Goal: Task Accomplishment & Management: Manage account settings

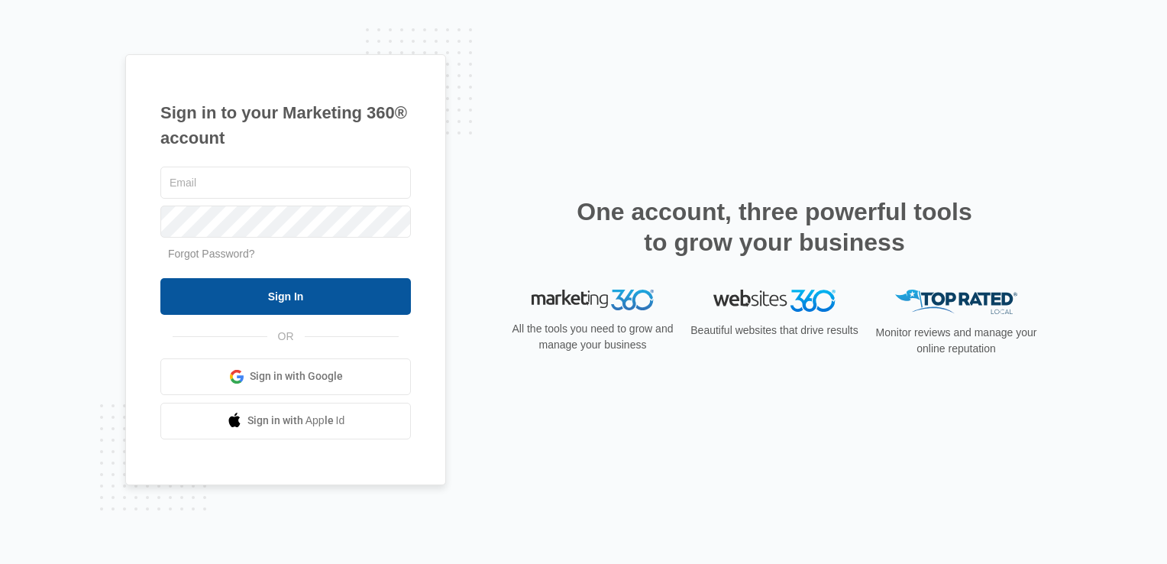
type input "[EMAIL_ADDRESS][DOMAIN_NAME]"
click at [313, 289] on input "Sign In" at bounding box center [285, 296] width 250 height 37
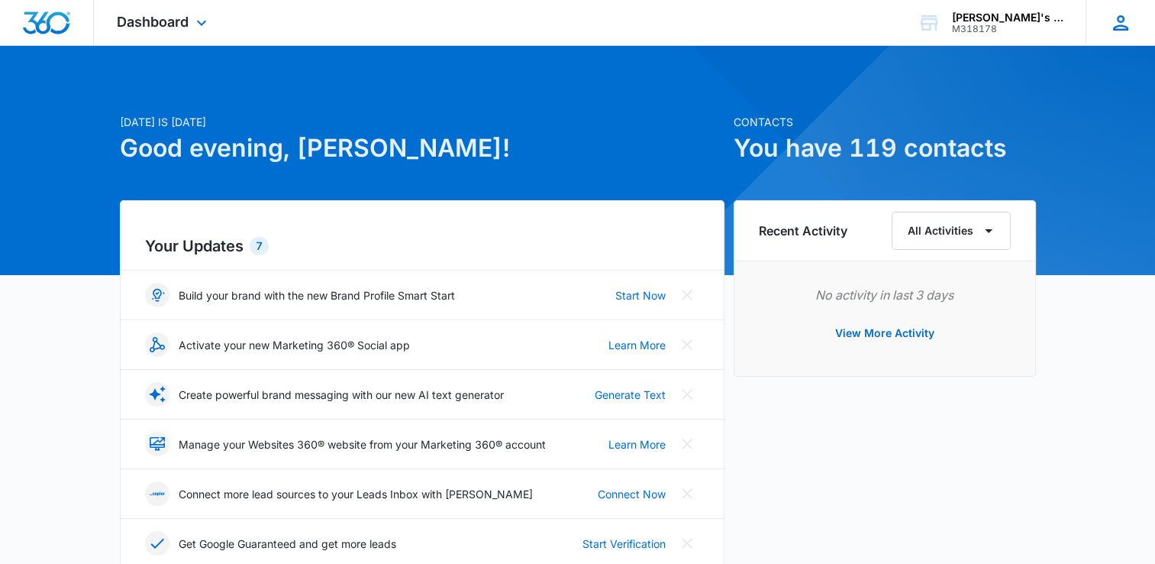
click at [1110, 20] on icon at bounding box center [1121, 22] width 23 height 23
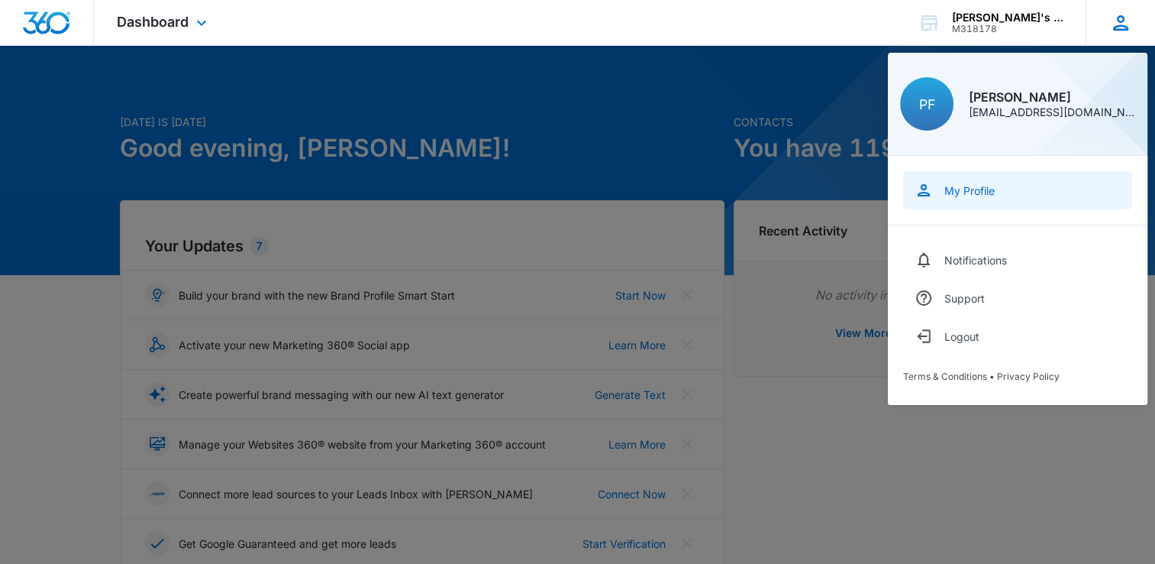
click at [996, 189] on link "My Profile" at bounding box center [1017, 190] width 229 height 38
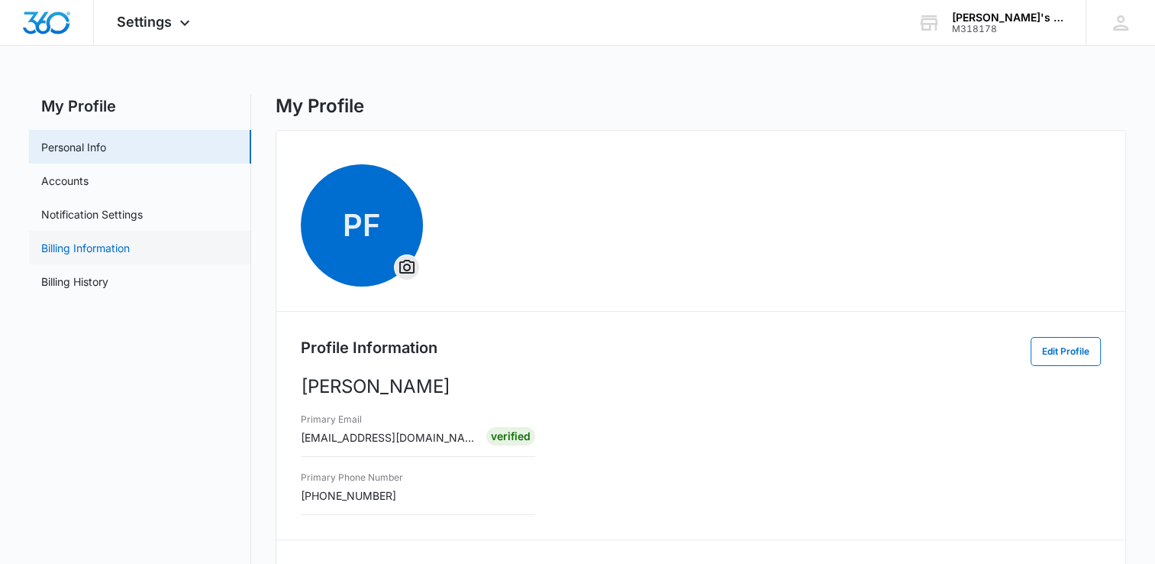
click at [130, 246] on link "Billing Information" at bounding box center [85, 248] width 89 height 16
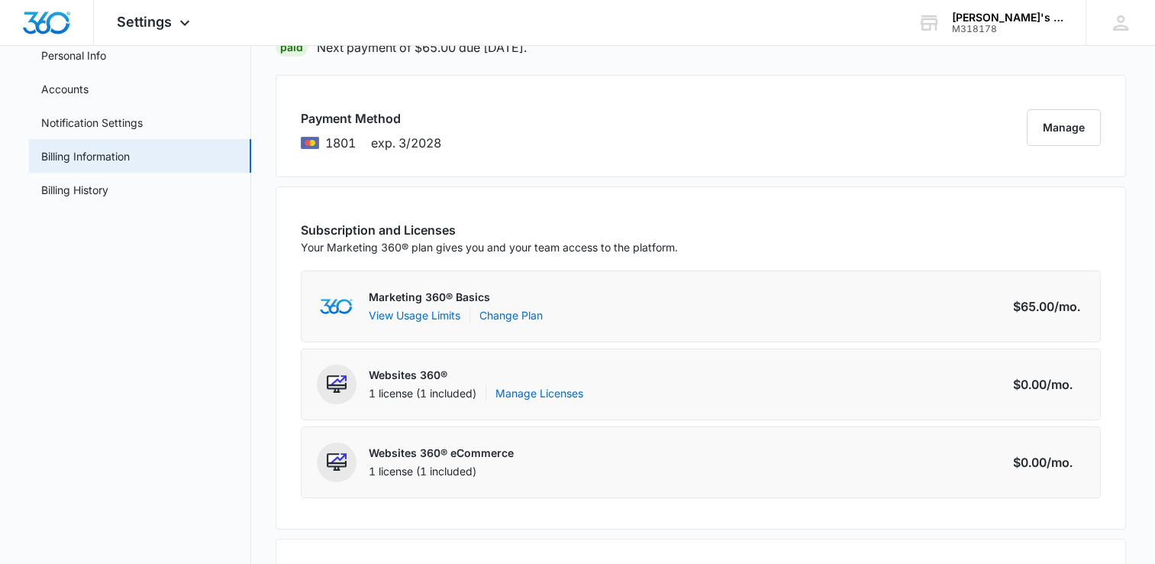
scroll to position [92, 0]
click at [528, 319] on link "Change Plan" at bounding box center [511, 315] width 63 height 16
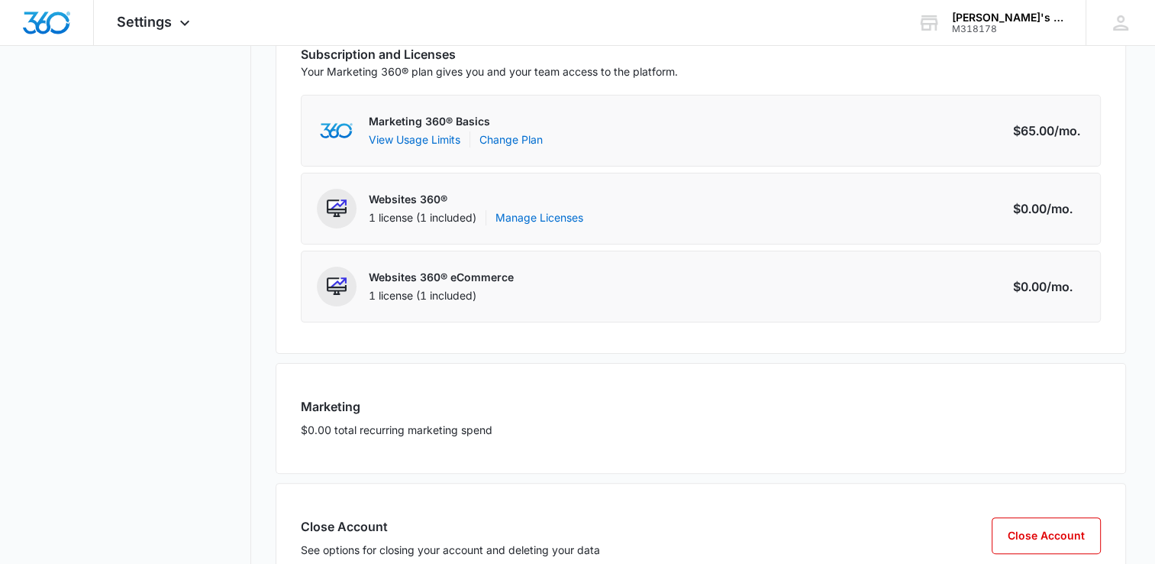
scroll to position [322, 0]
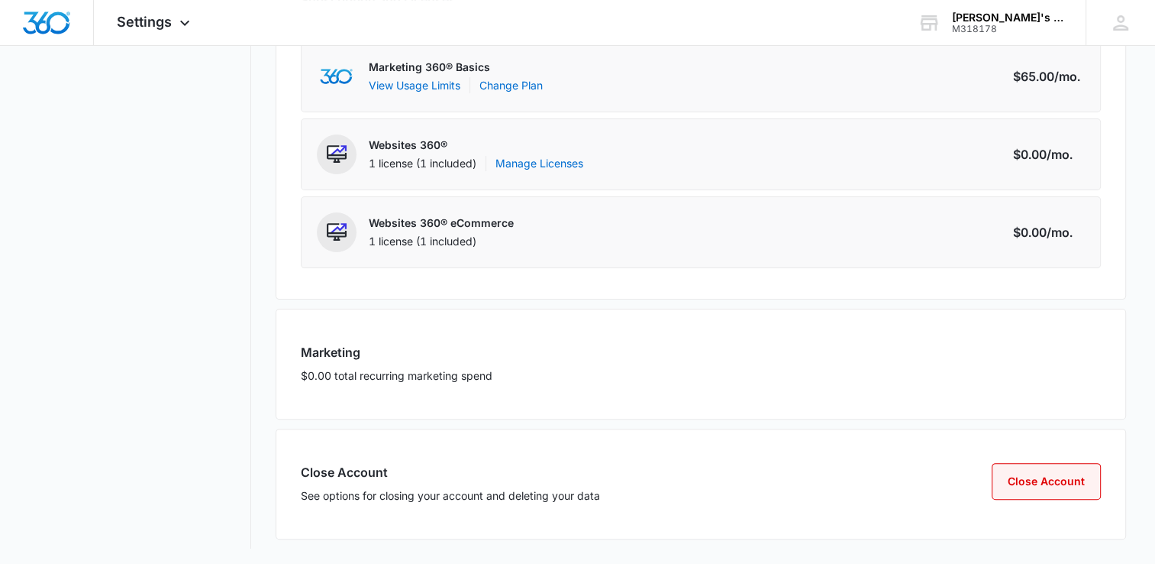
click at [1008, 486] on button "Close Account" at bounding box center [1046, 481] width 109 height 37
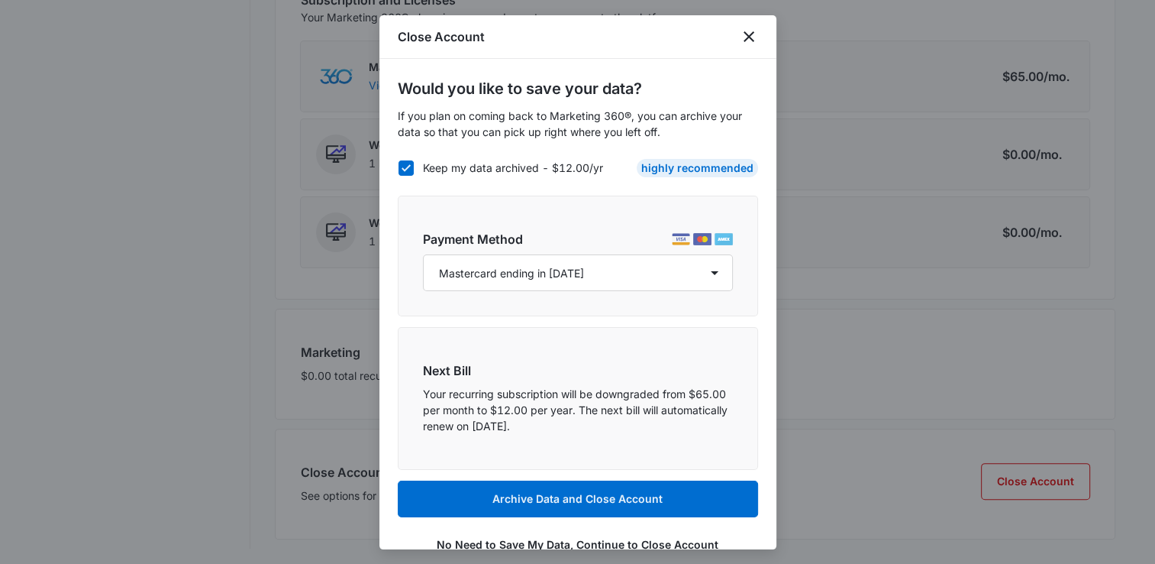
click at [410, 171] on icon at bounding box center [406, 168] width 14 height 14
click at [399, 168] on input "Keep my data archived - $12.00/yr" at bounding box center [398, 167] width 1 height 1
checkbox input "false"
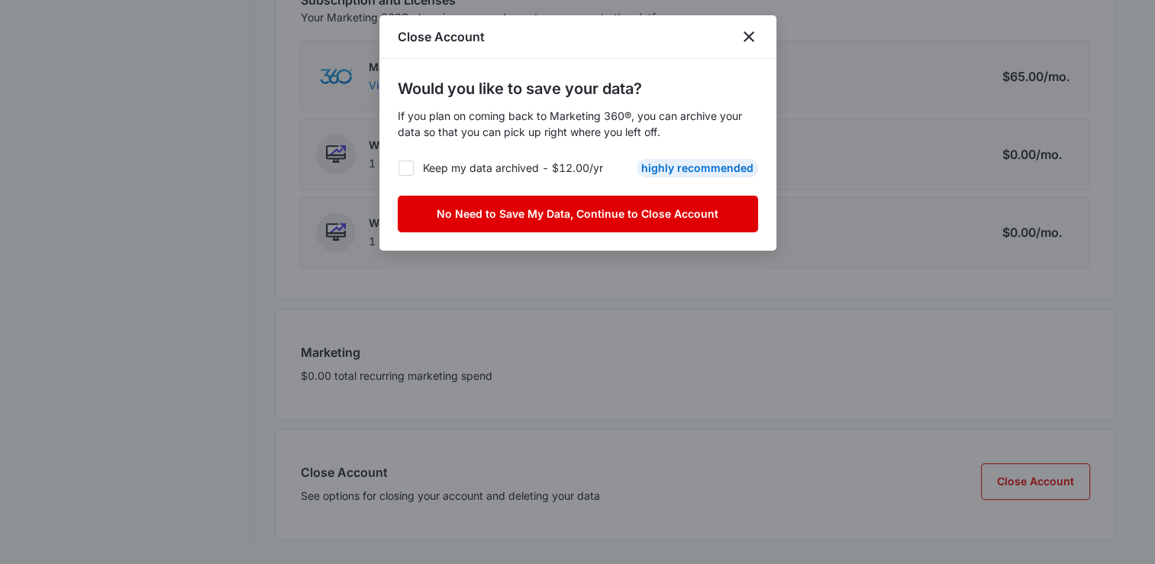
click at [526, 202] on button "No Need to Save My Data, Continue to Close Account" at bounding box center [578, 214] width 360 height 37
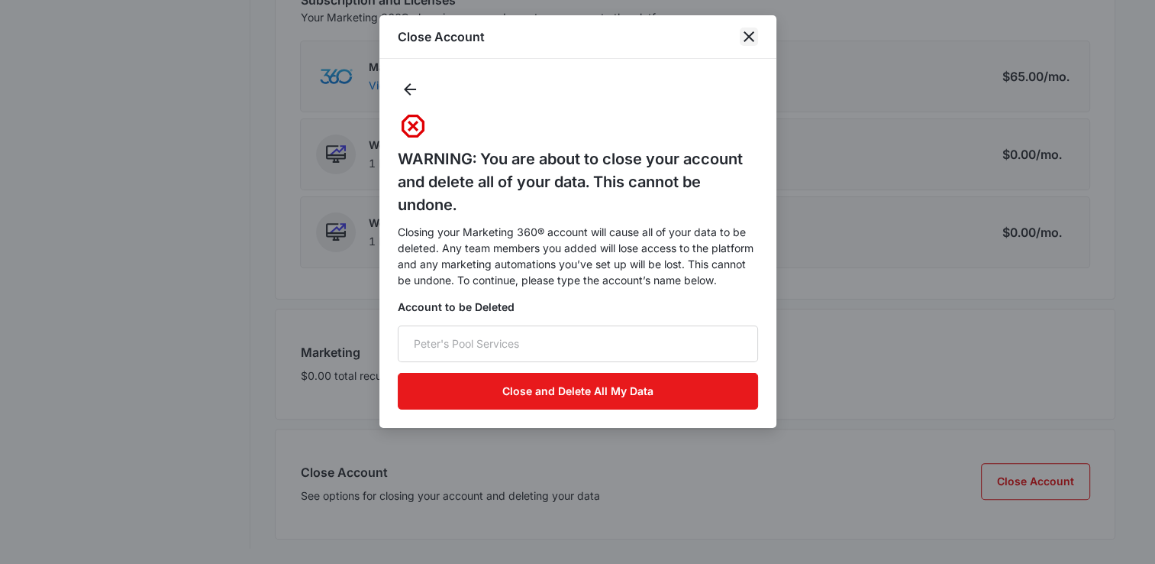
click at [741, 38] on icon "close" at bounding box center [749, 36] width 18 height 18
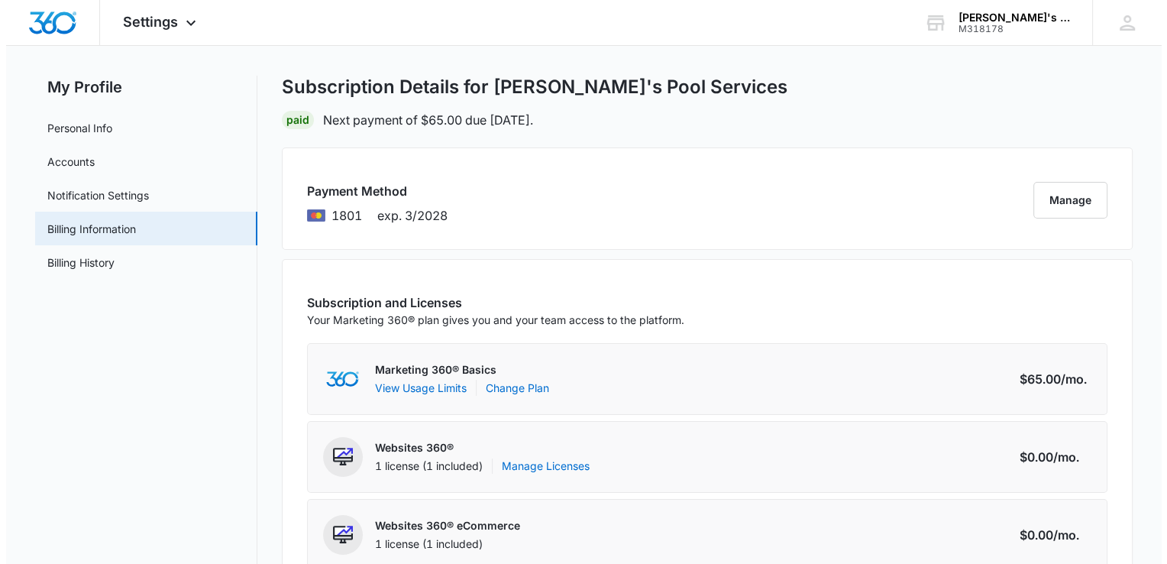
scroll to position [0, 0]
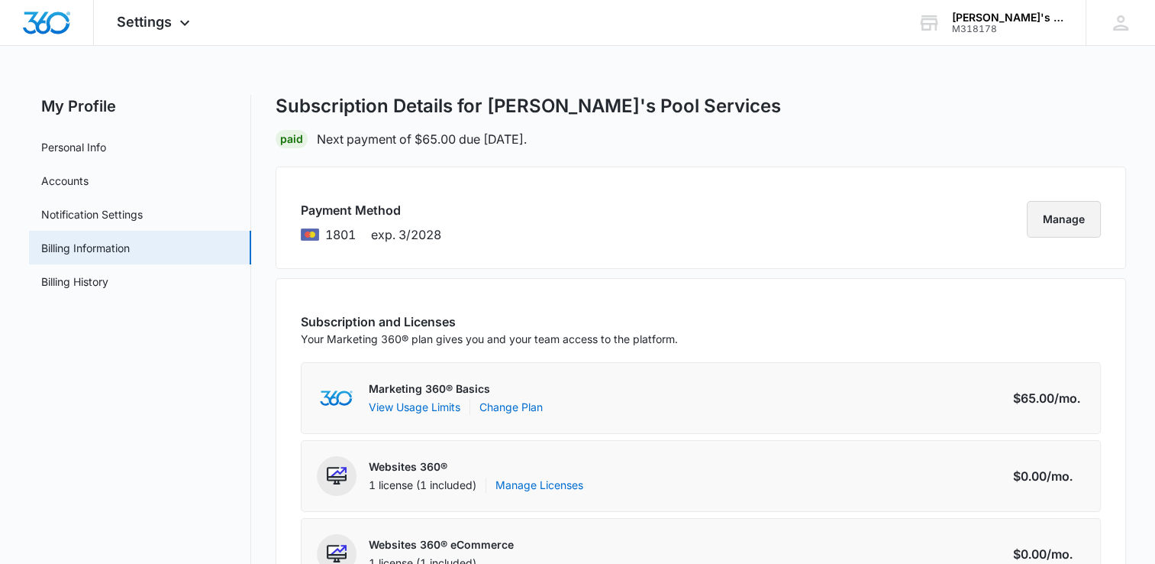
click at [1042, 221] on button "Manage" at bounding box center [1064, 219] width 74 height 37
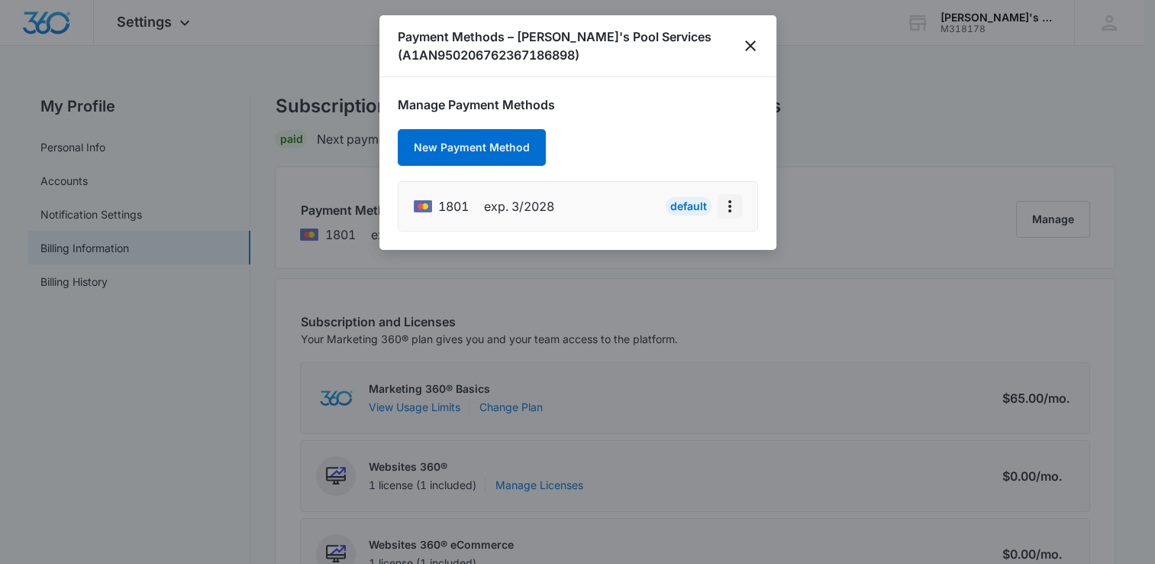
click at [733, 212] on icon "actions.viewMore" at bounding box center [730, 206] width 18 height 18
click at [822, 117] on div at bounding box center [577, 282] width 1155 height 564
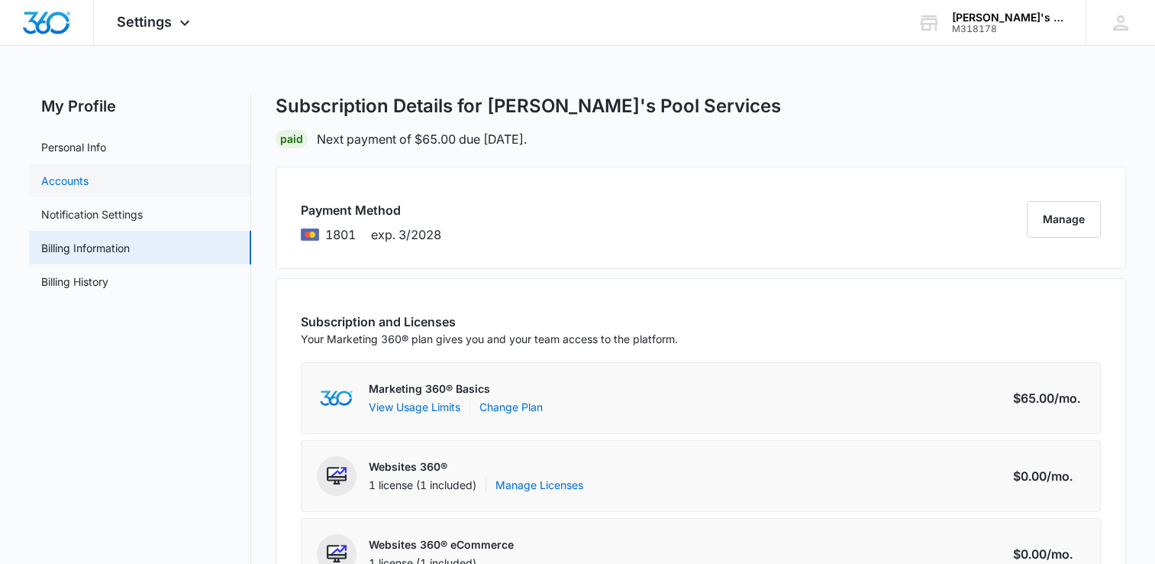
click at [89, 177] on link "Accounts" at bounding box center [64, 181] width 47 height 16
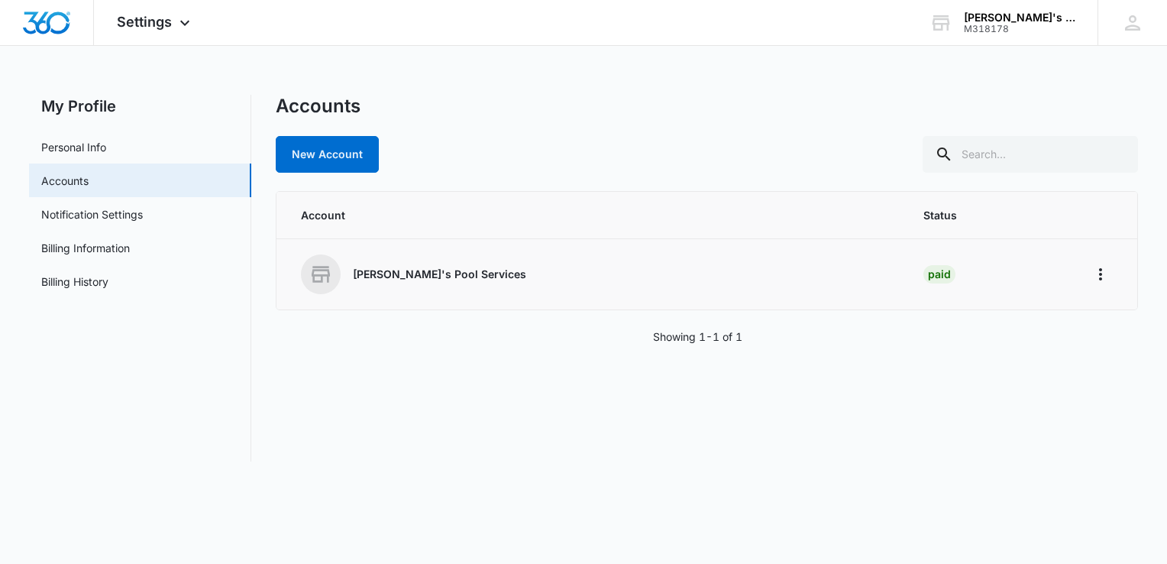
click at [465, 296] on td "[PERSON_NAME]'s Pool Services" at bounding box center [590, 274] width 629 height 71
click at [434, 279] on p "[PERSON_NAME]'s Pool Services" at bounding box center [439, 274] width 173 height 15
click at [989, 24] on div "M318178" at bounding box center [1019, 29] width 111 height 11
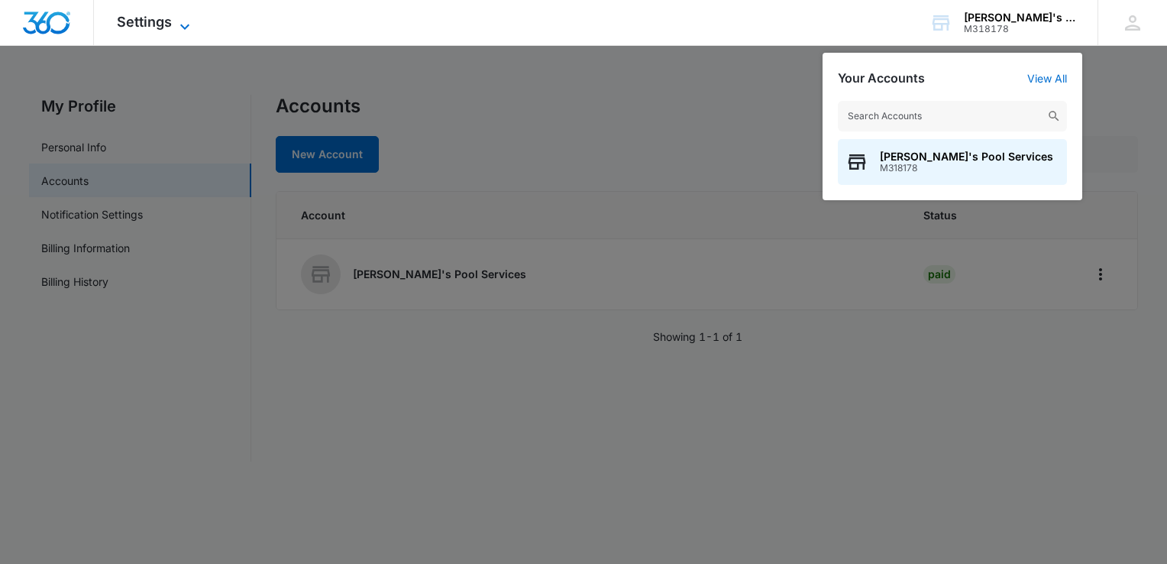
click at [136, 19] on span "Settings" at bounding box center [144, 22] width 55 height 16
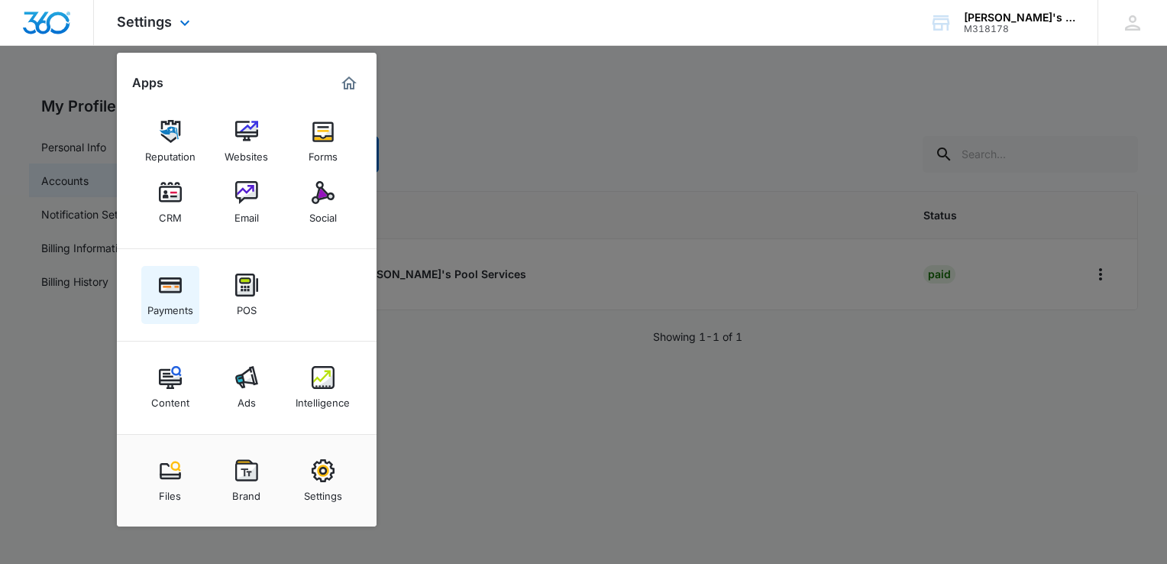
click at [172, 302] on div "Payments" at bounding box center [170, 306] width 46 height 20
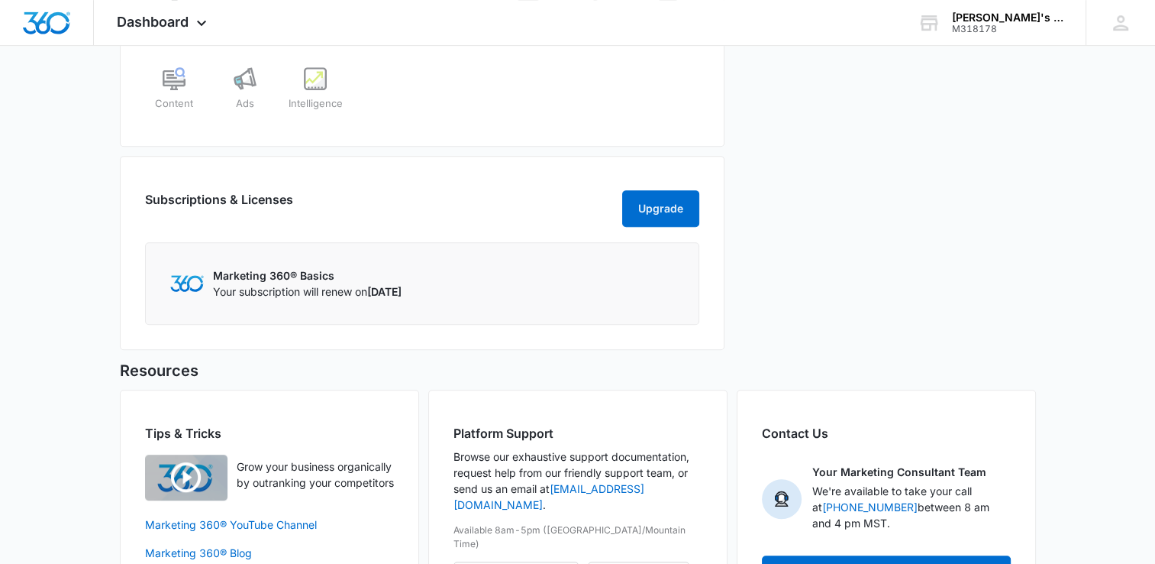
scroll to position [806, 0]
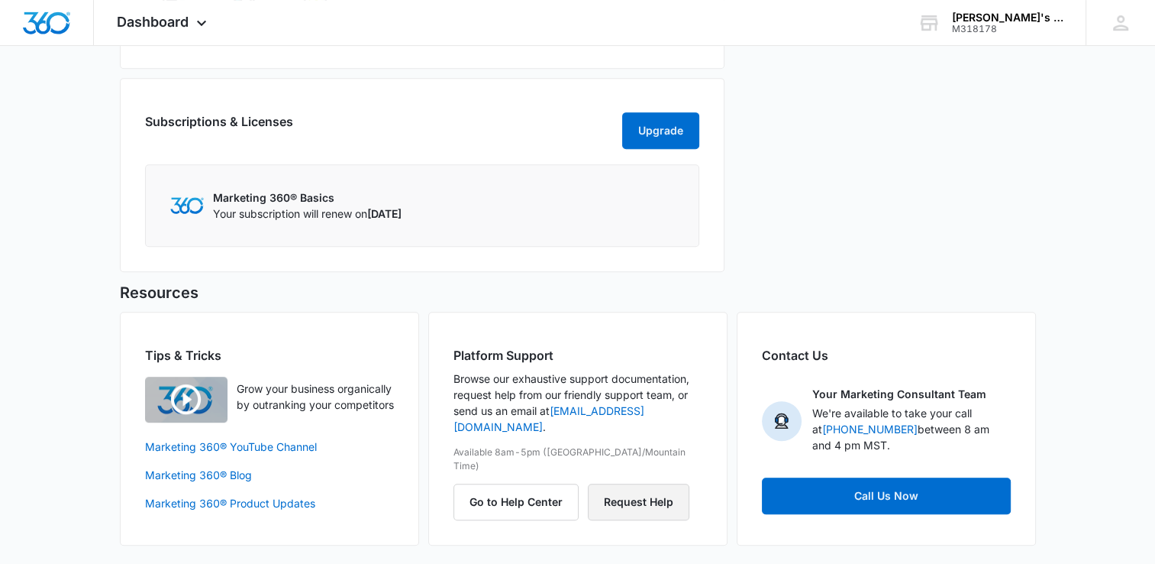
click at [612, 483] on button "Request Help" at bounding box center [639, 501] width 102 height 37
click at [1130, 32] on icon at bounding box center [1121, 22] width 23 height 23
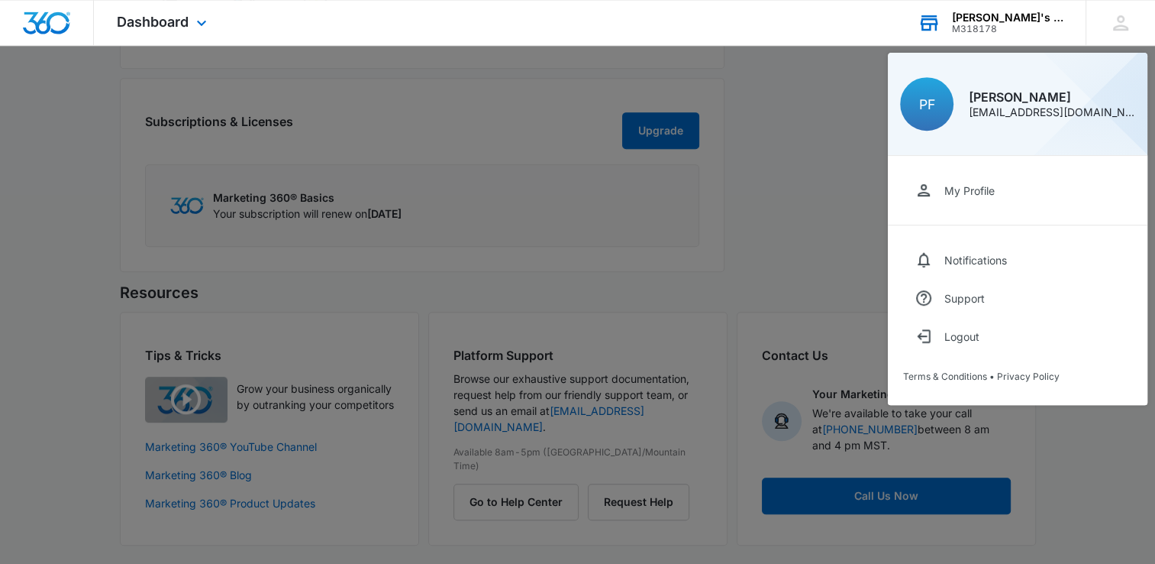
click at [972, 20] on div "[PERSON_NAME]'s Pool Services" at bounding box center [1007, 17] width 111 height 12
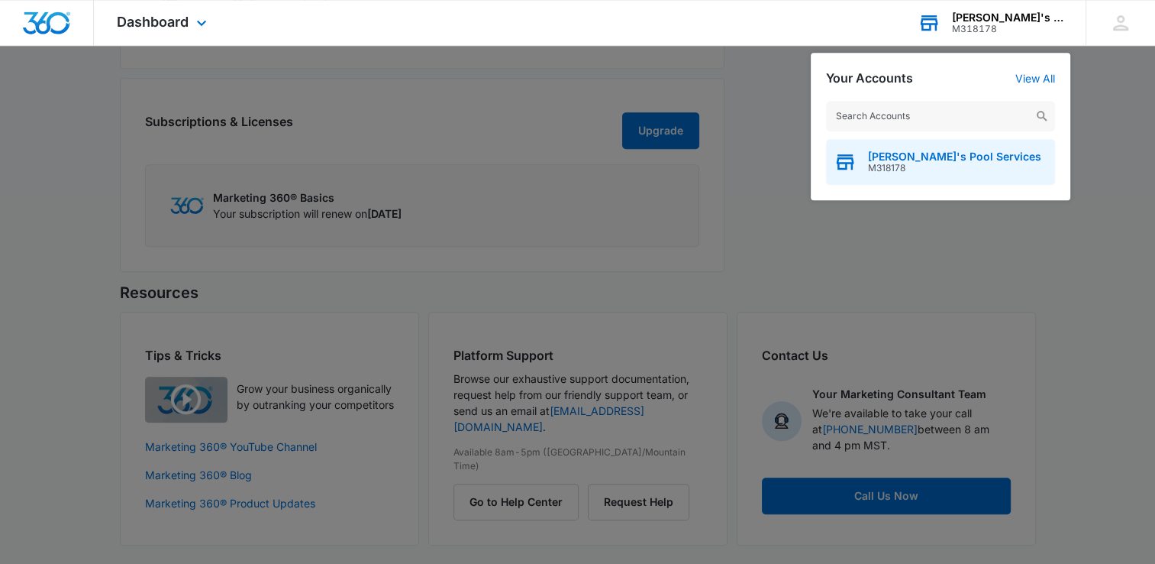
click at [911, 173] on div "Peter's Pool Services M318178" at bounding box center [940, 162] width 229 height 46
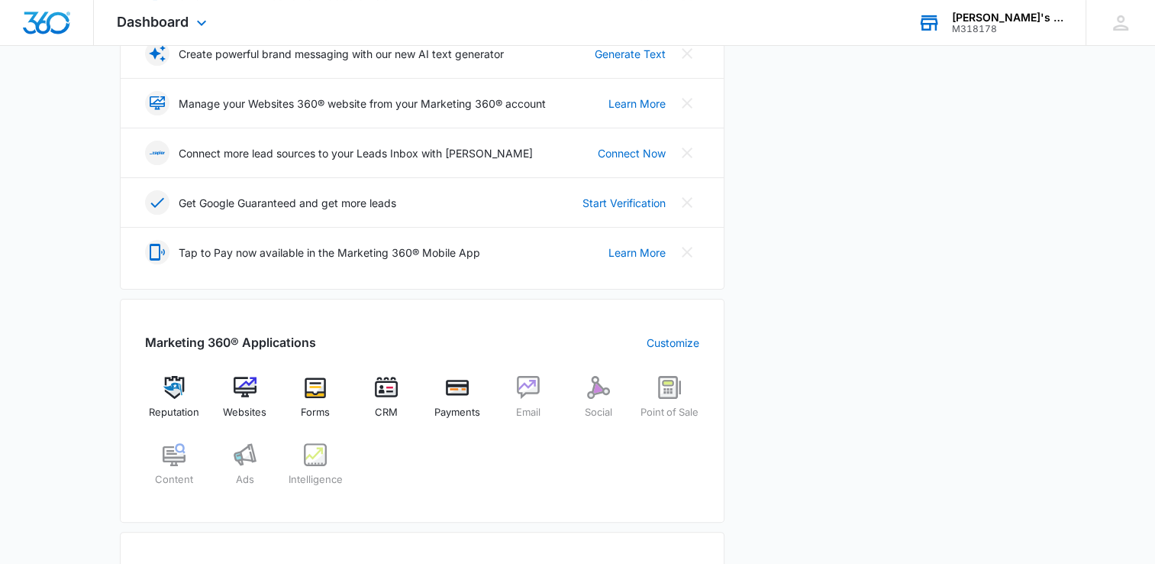
scroll to position [0, 0]
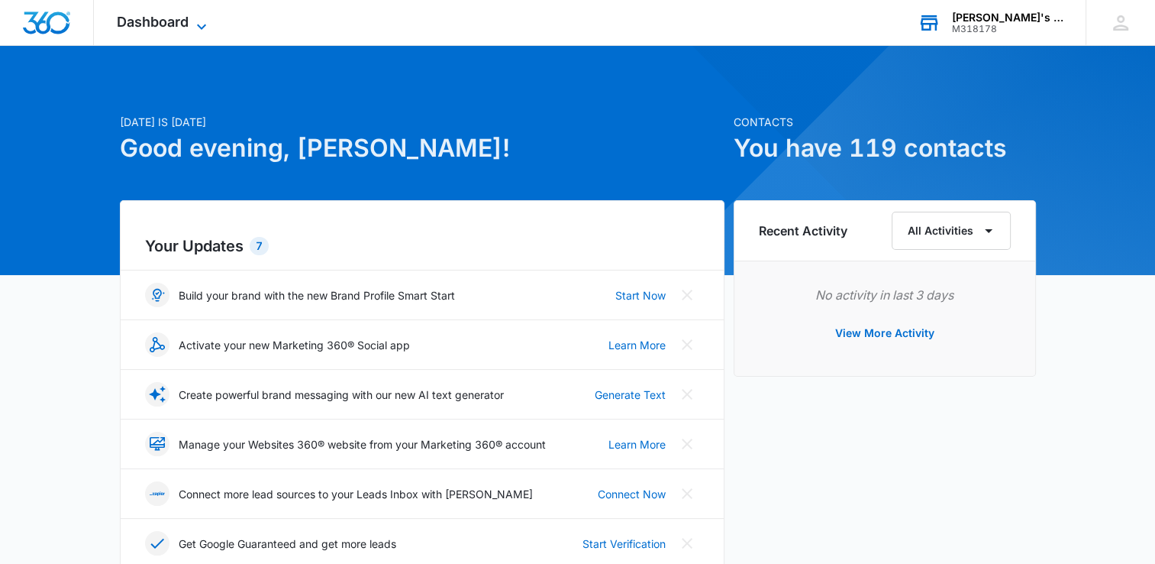
click at [192, 26] on icon at bounding box center [201, 27] width 18 height 18
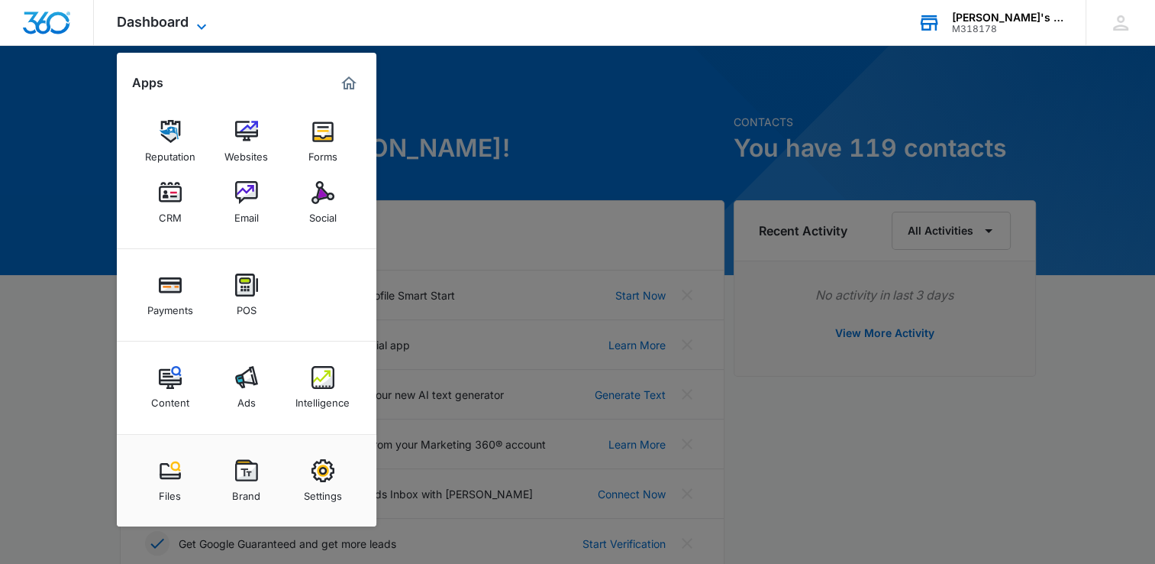
click at [192, 26] on icon at bounding box center [201, 27] width 18 height 18
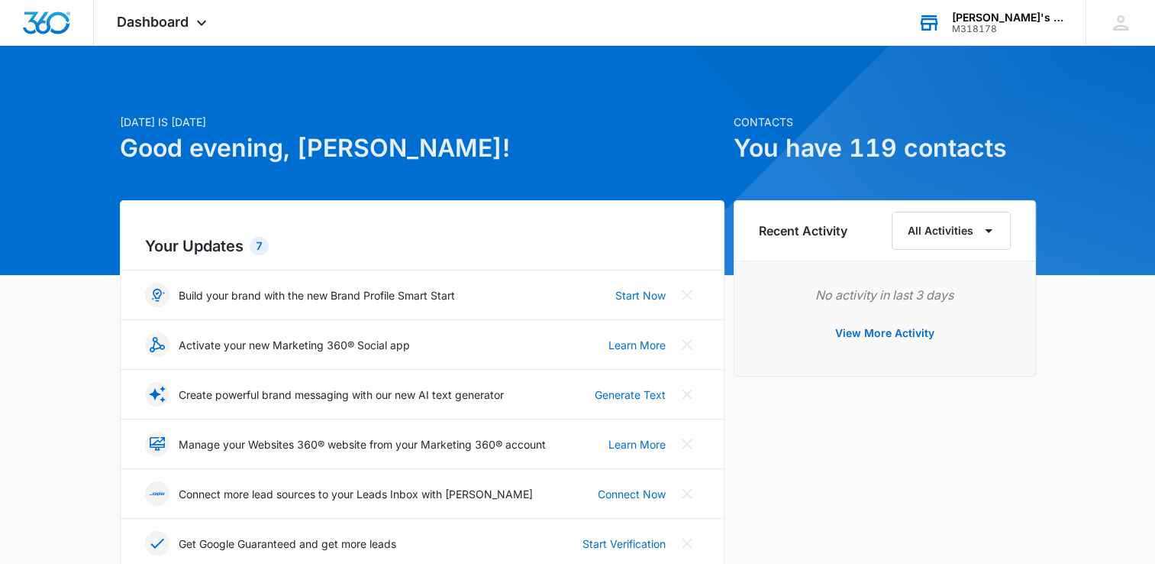
click at [986, 32] on div "M318178" at bounding box center [1007, 29] width 111 height 11
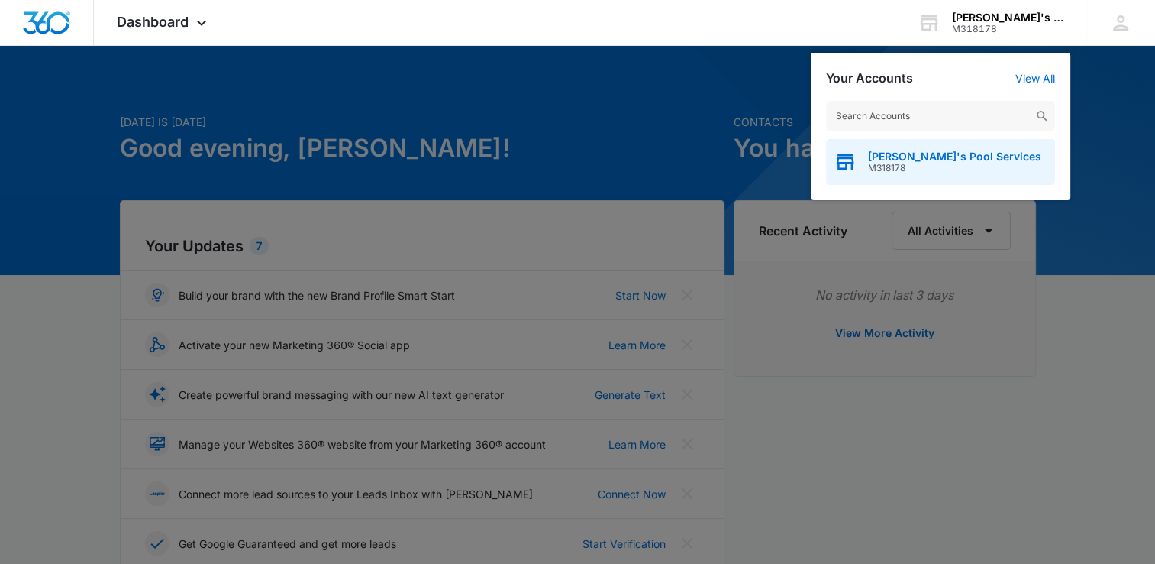
click at [923, 170] on span "M318178" at bounding box center [954, 168] width 173 height 11
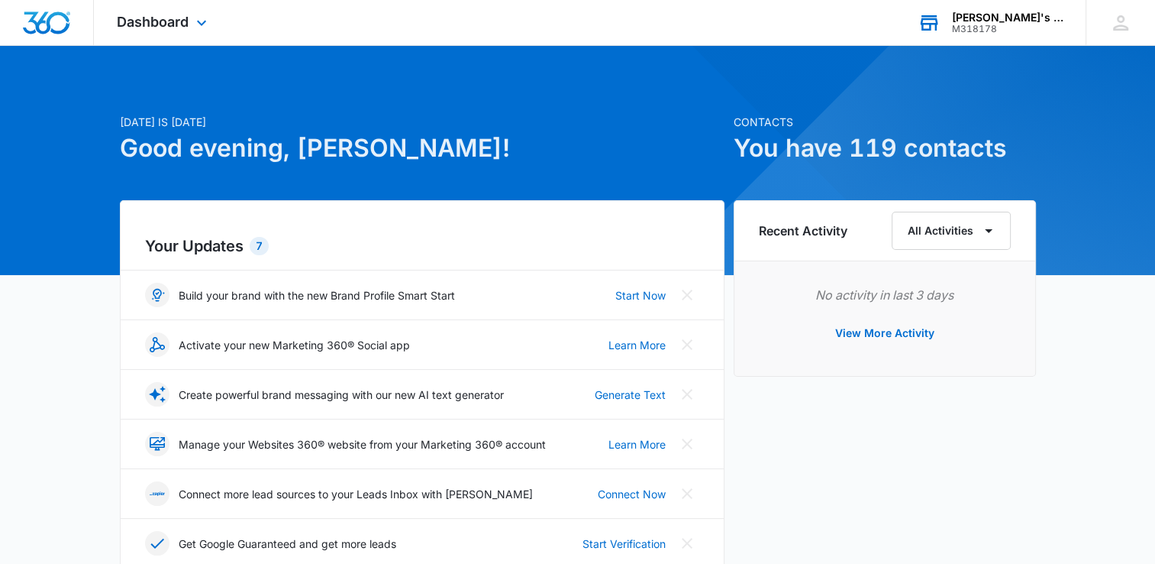
click at [984, 8] on div "[PERSON_NAME]'s Pool Services M318178 Your Accounts View All" at bounding box center [990, 22] width 191 height 45
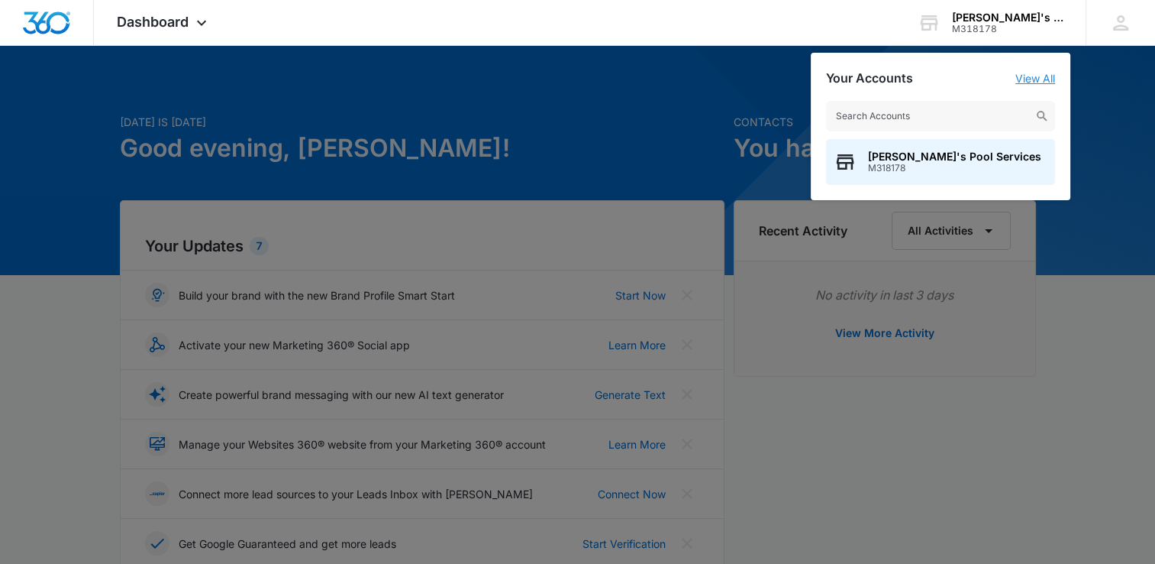
click at [1028, 77] on link "View All" at bounding box center [1036, 78] width 40 height 13
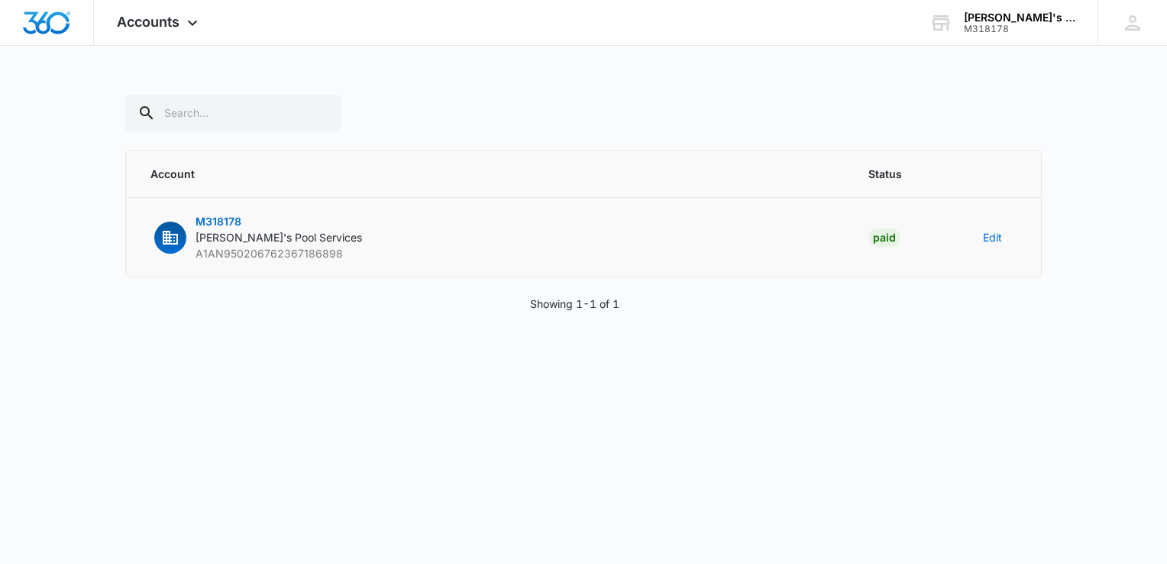
click at [219, 223] on span "M318178" at bounding box center [219, 221] width 46 height 13
click at [1141, 31] on icon at bounding box center [1132, 22] width 23 height 23
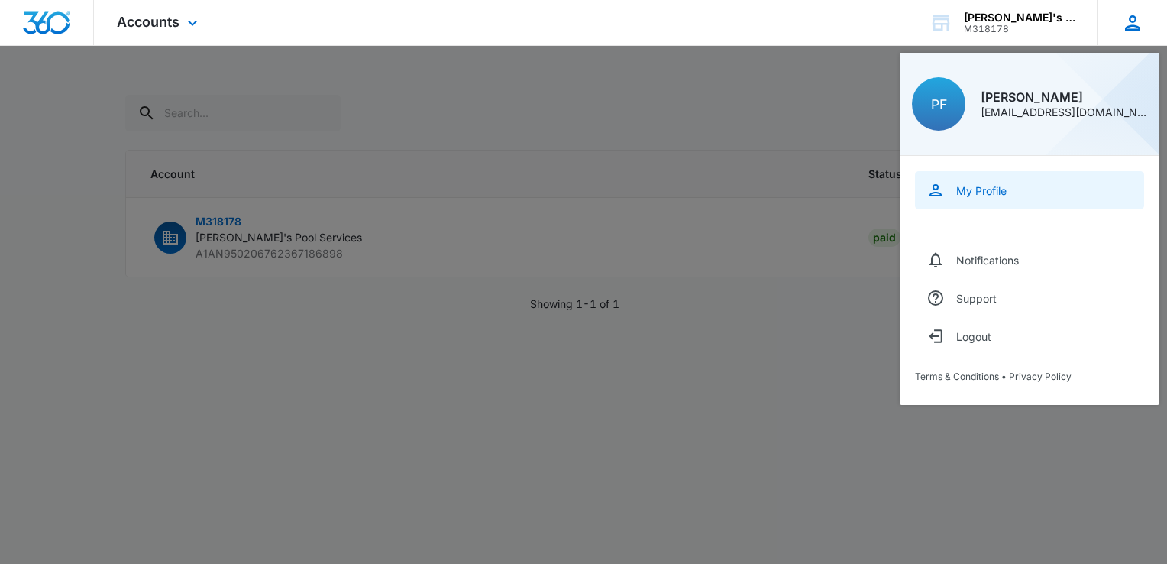
click at [987, 187] on div "My Profile" at bounding box center [981, 190] width 50 height 13
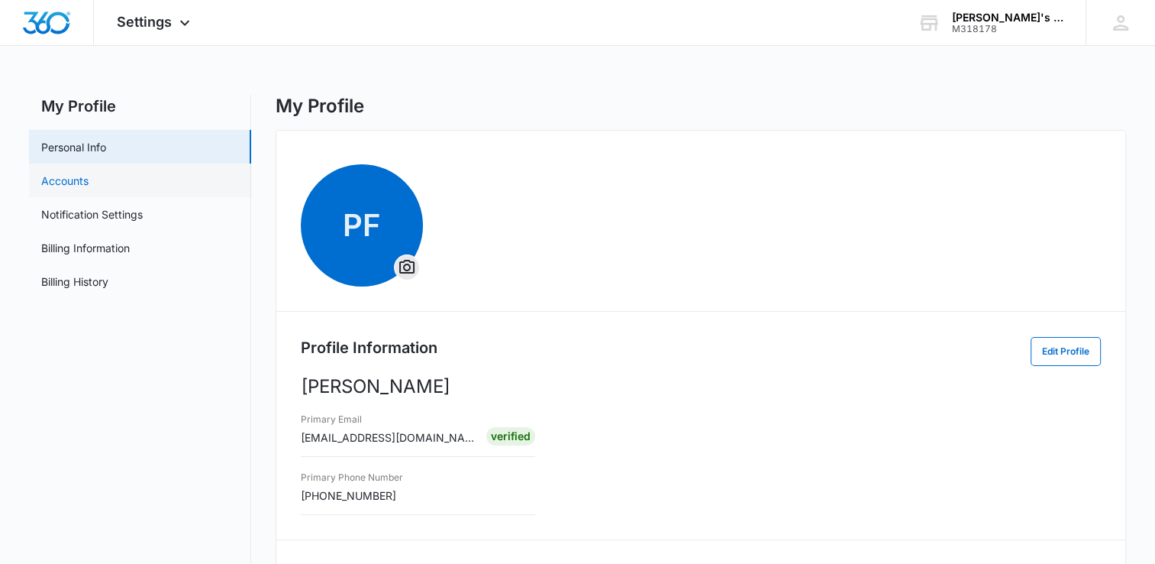
click at [89, 187] on link "Accounts" at bounding box center [64, 181] width 47 height 16
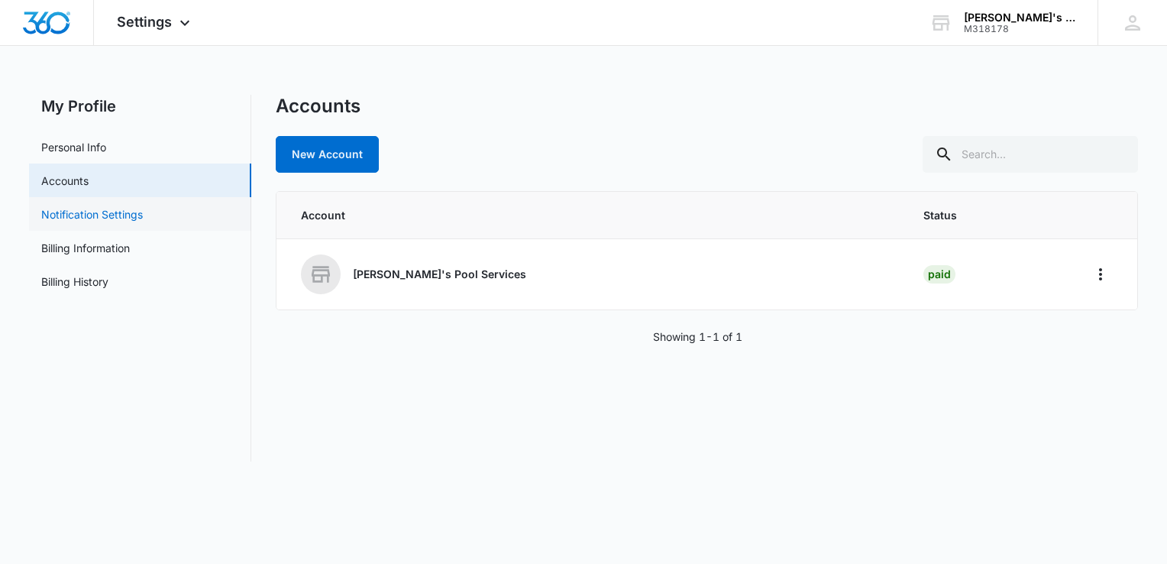
click at [128, 219] on link "Notification Settings" at bounding box center [92, 214] width 102 height 16
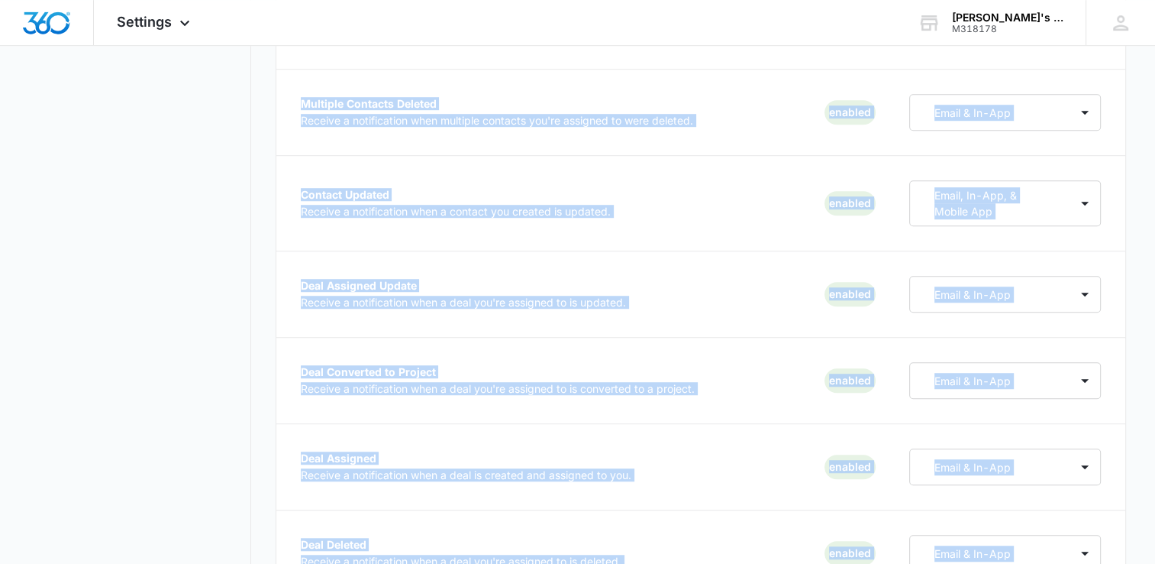
scroll to position [1364, 0]
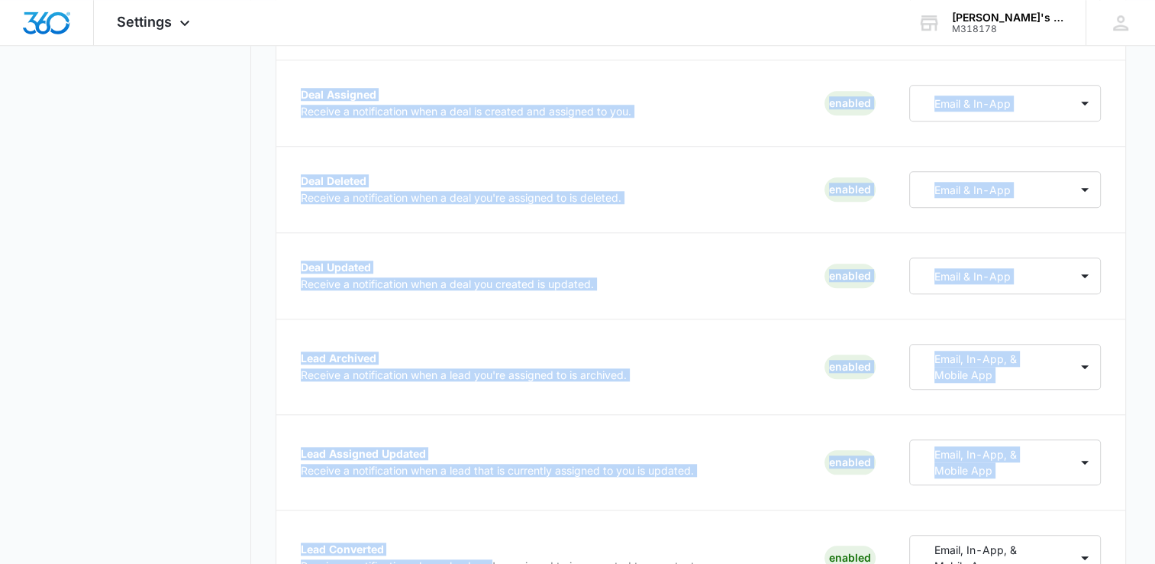
drag, startPoint x: 383, startPoint y: 241, endPoint x: 495, endPoint y: 603, distance: 378.3
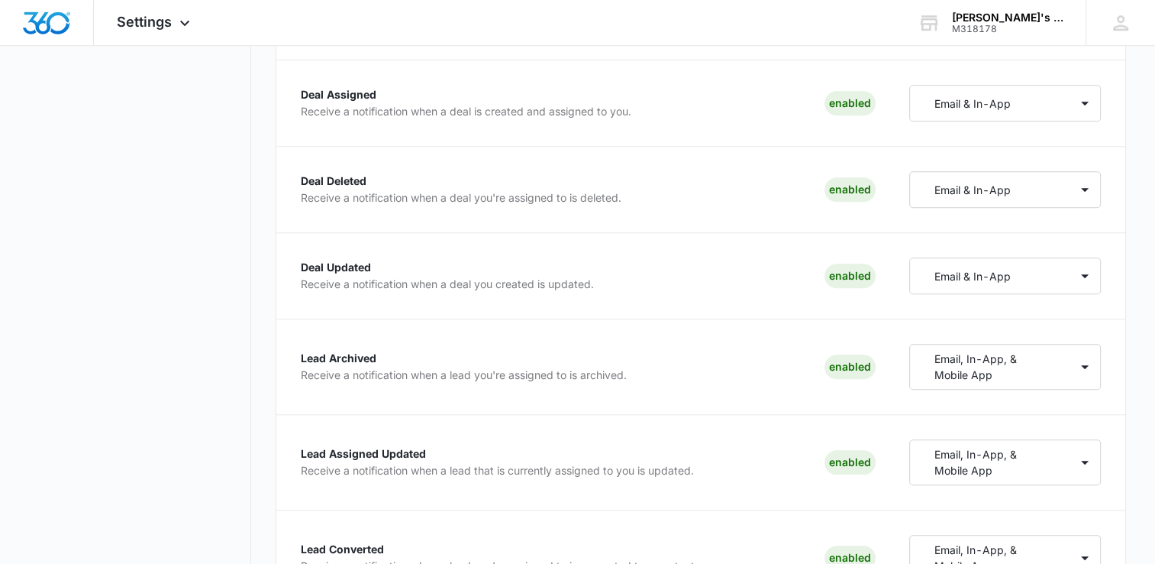
click at [165, 294] on nav "My Profile Personal Info Accounts Notification Settings Billing Information Bil…" at bounding box center [140, 366] width 222 height 3271
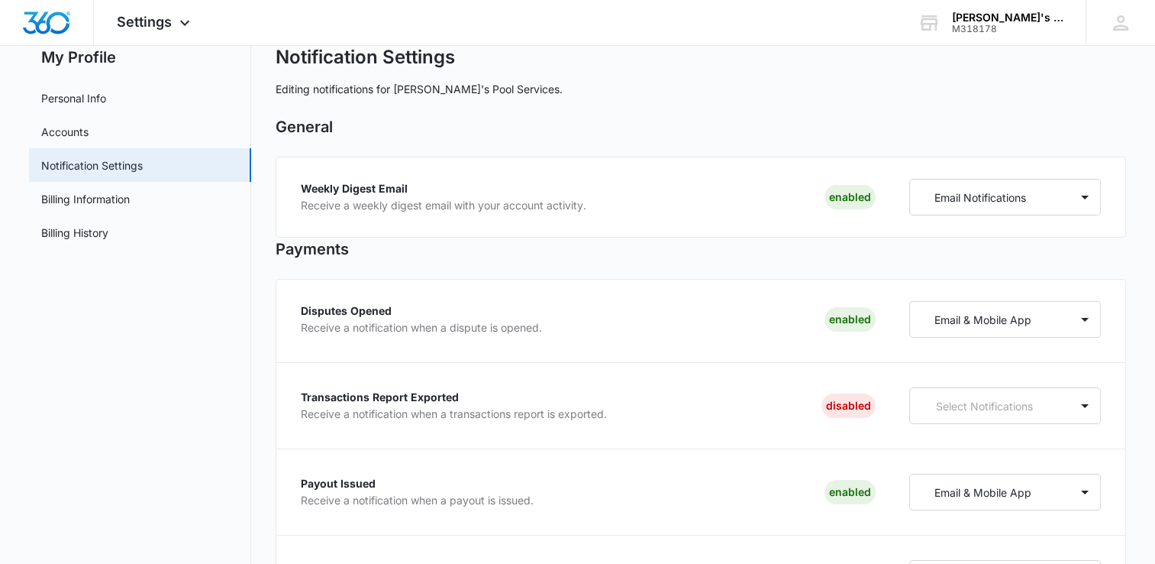
scroll to position [0, 0]
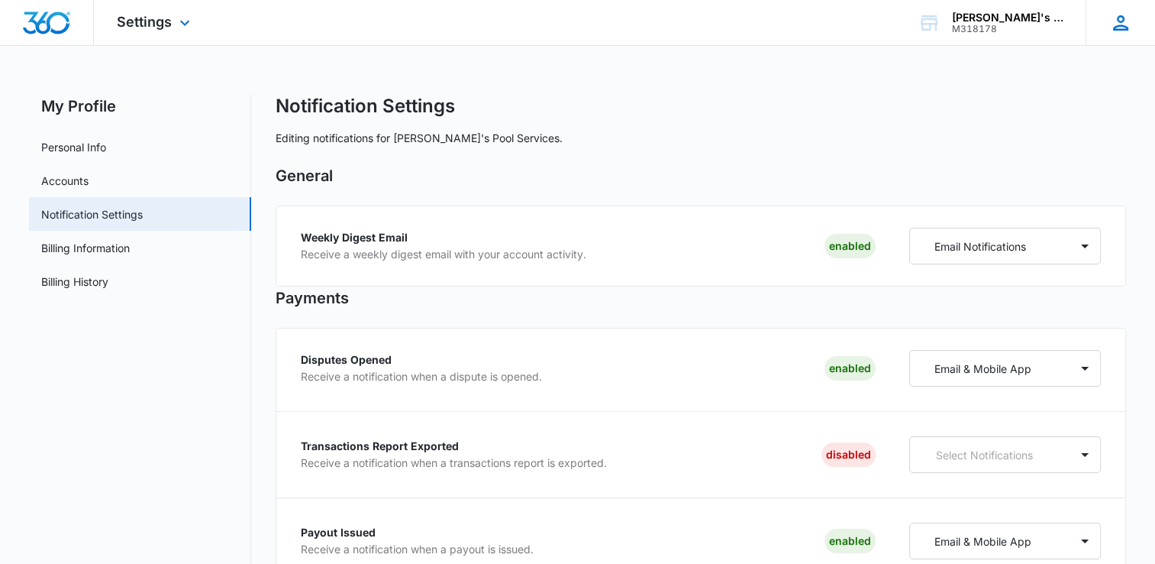
click at [1113, 29] on icon at bounding box center [1120, 22] width 15 height 15
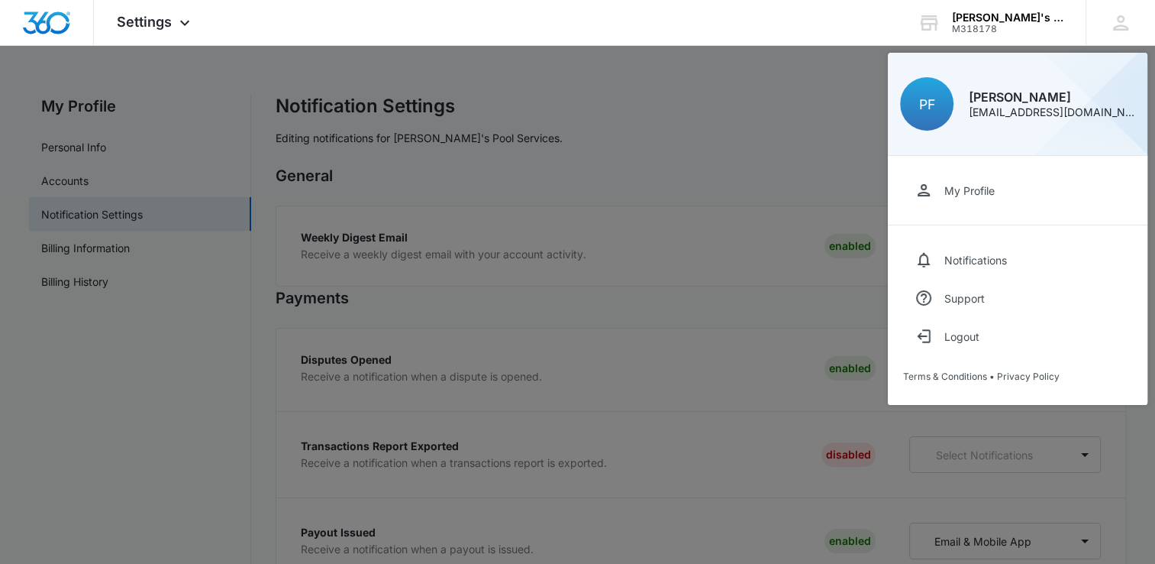
click at [108, 198] on div at bounding box center [577, 282] width 1155 height 564
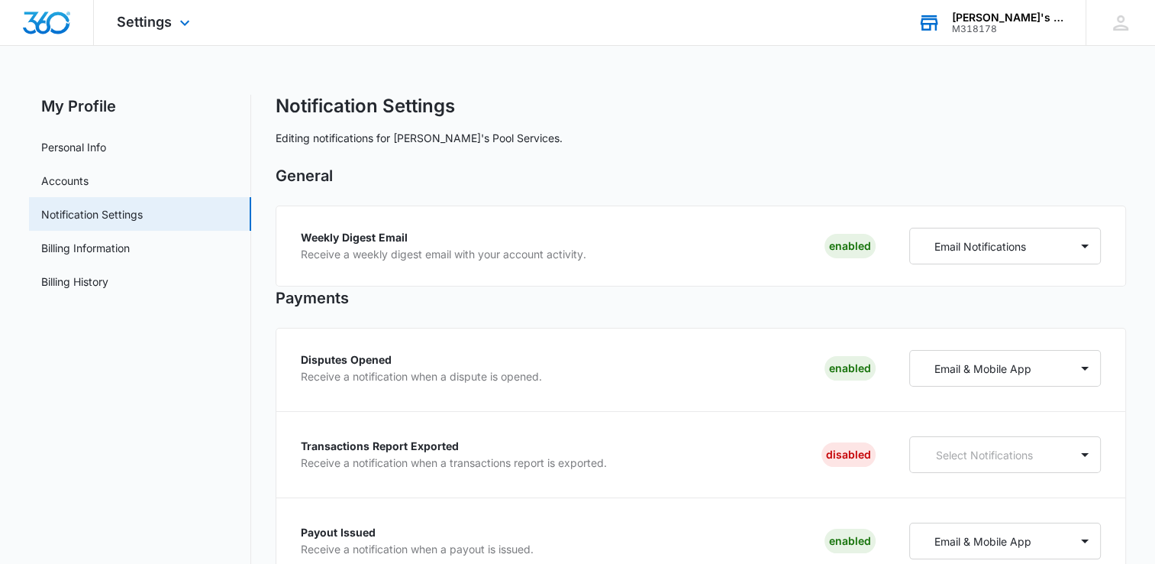
click at [981, 35] on div "[PERSON_NAME]'s Pool Services M318178 Your Accounts View All" at bounding box center [990, 22] width 191 height 45
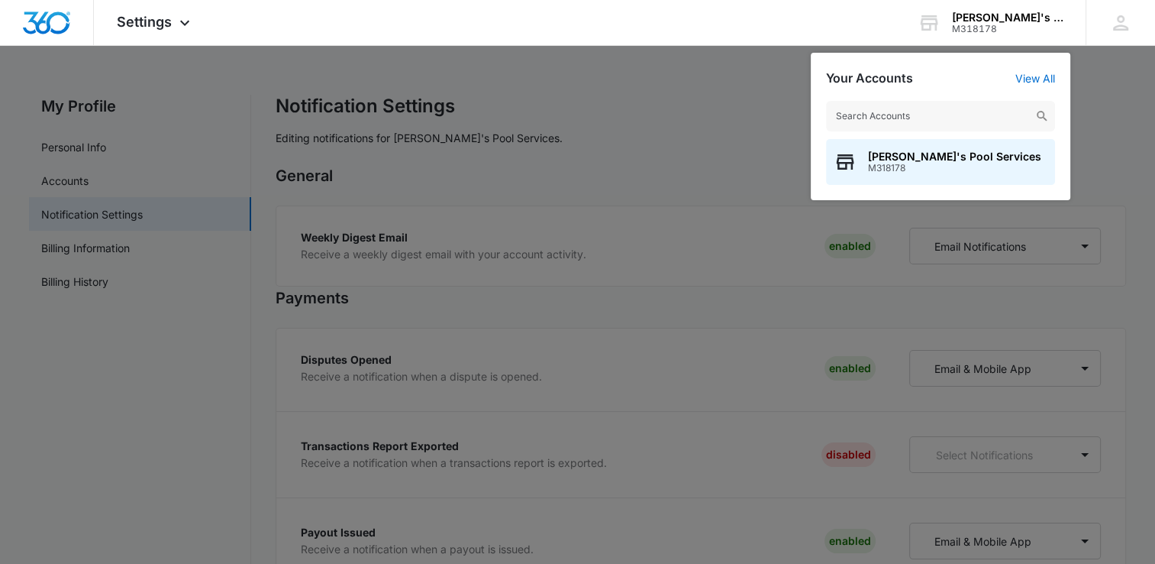
click at [654, 84] on div at bounding box center [577, 282] width 1155 height 564
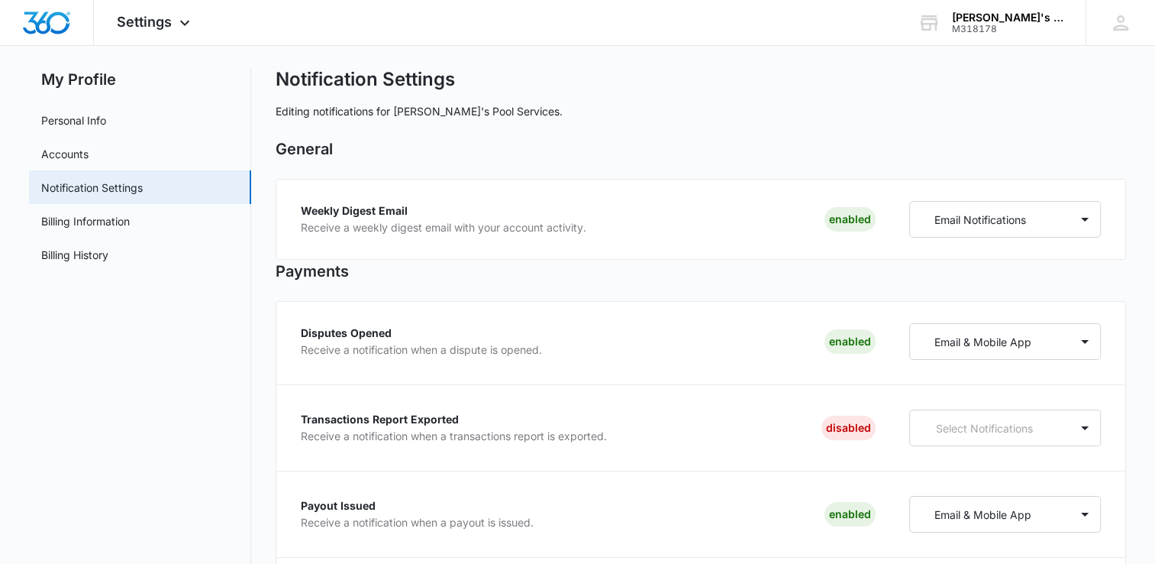
scroll to position [24, 0]
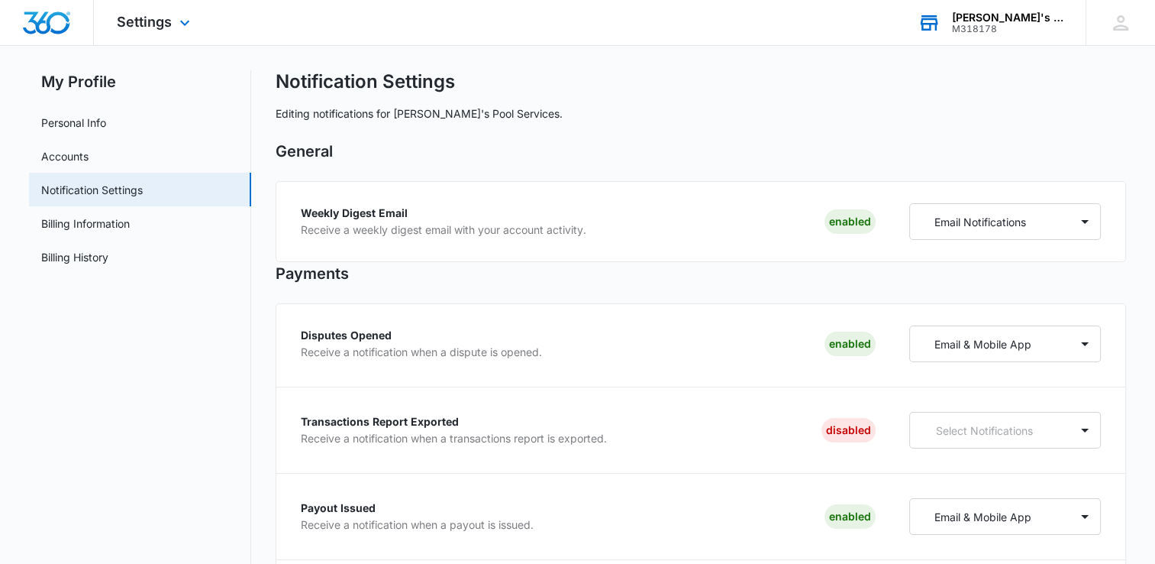
click at [976, 24] on div "M318178" at bounding box center [1007, 29] width 111 height 11
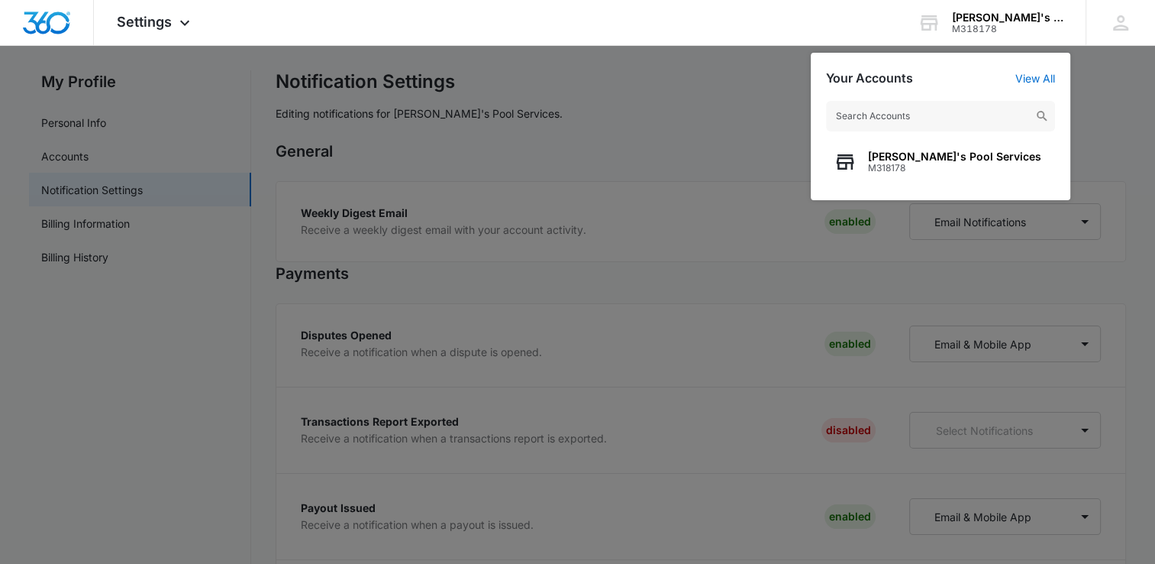
click at [687, 105] on div at bounding box center [577, 282] width 1155 height 564
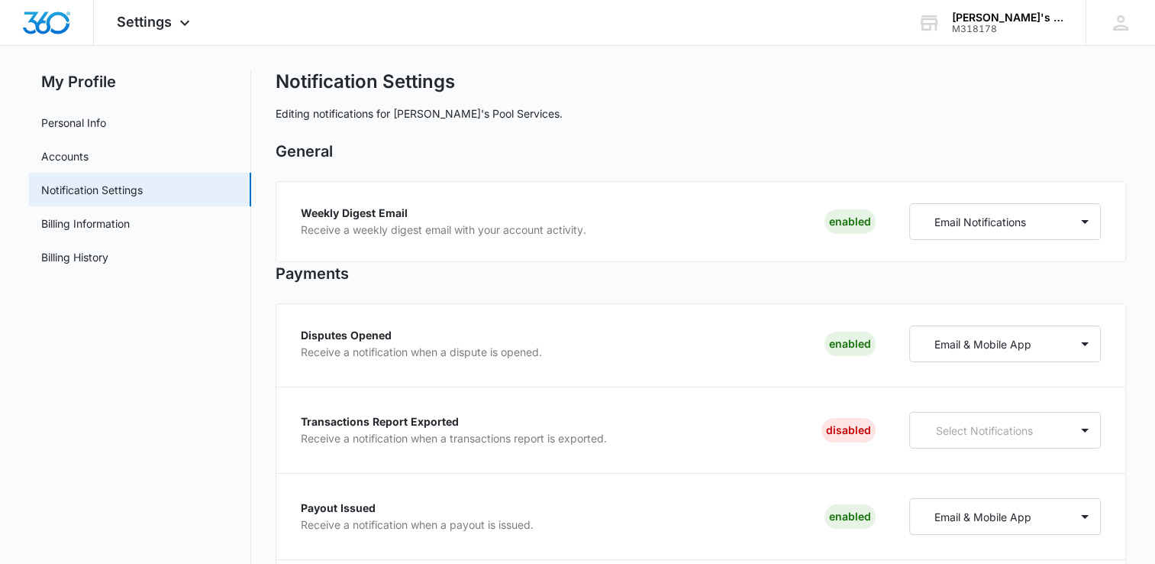
scroll to position [0, 0]
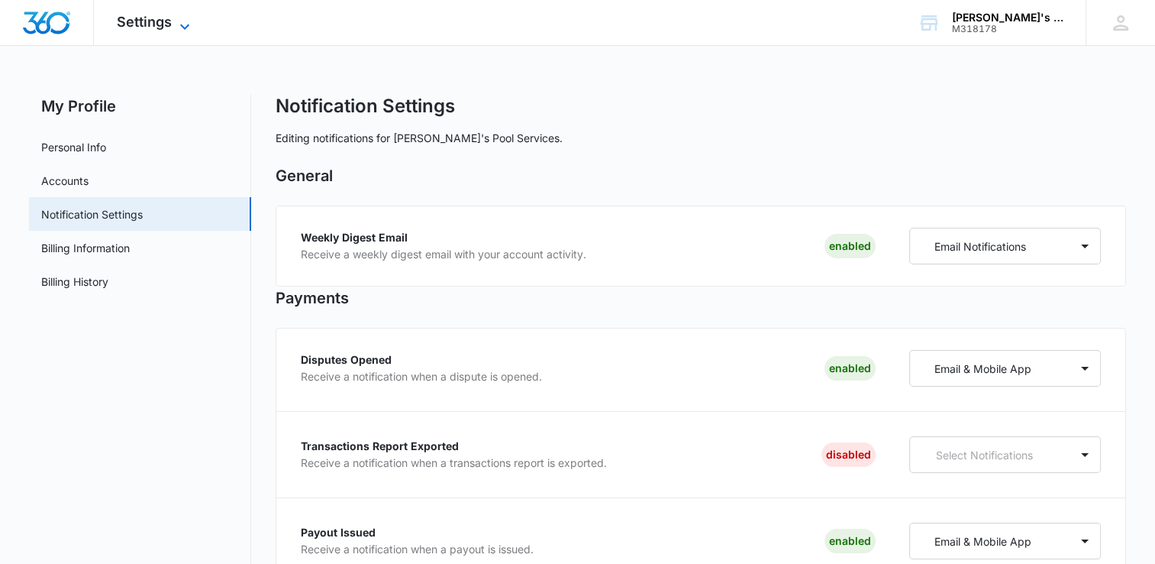
click at [153, 24] on span "Settings" at bounding box center [144, 22] width 55 height 16
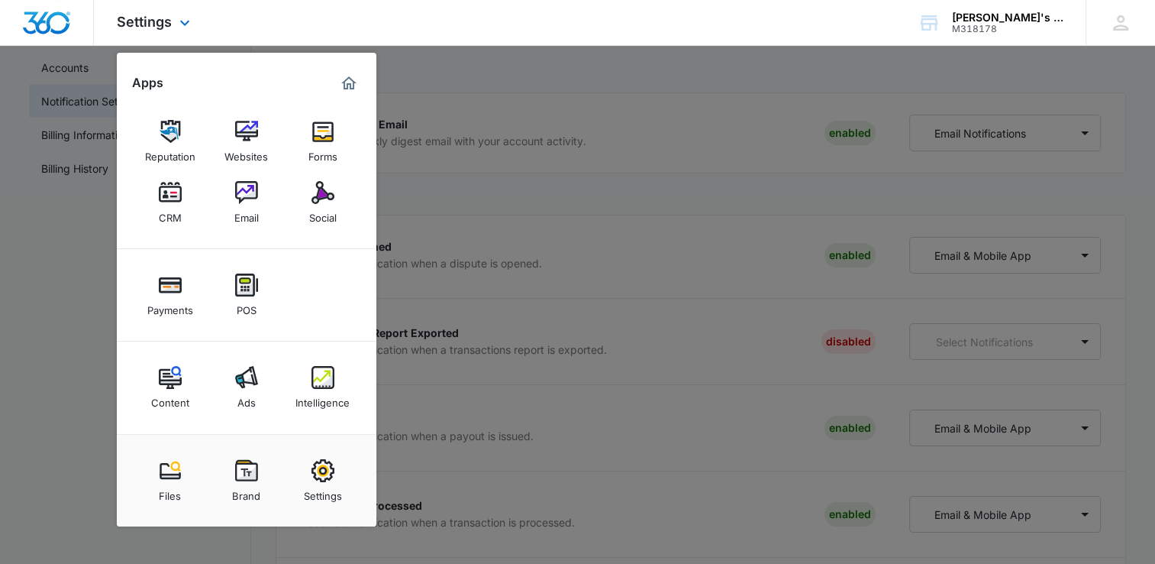
scroll to position [116, 0]
click at [322, 475] on img at bounding box center [323, 470] width 23 height 23
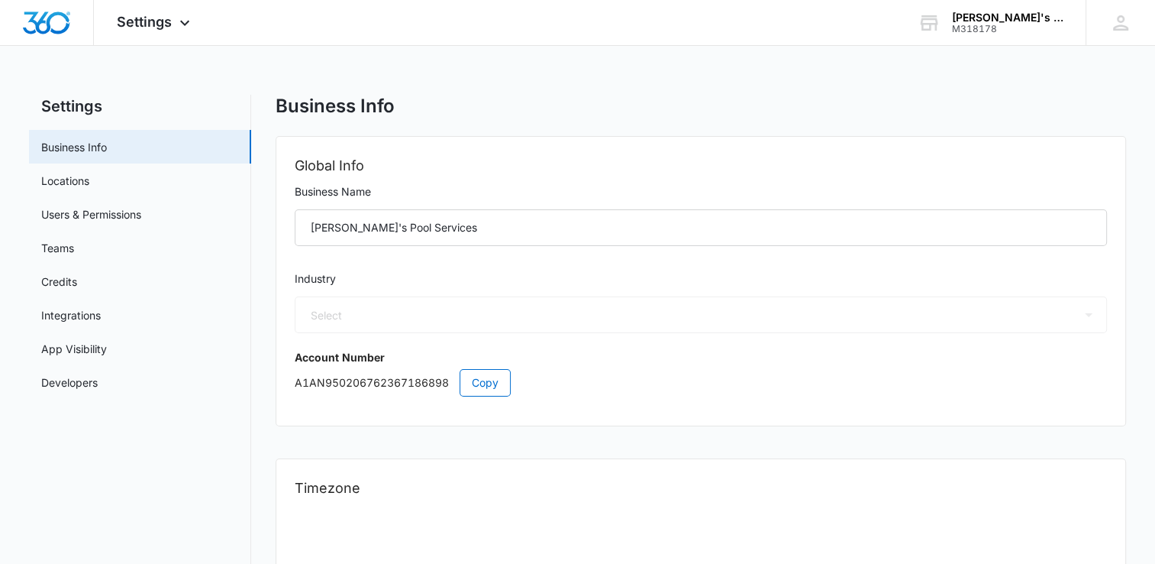
select select "52"
select select "US"
select select "America/New_York"
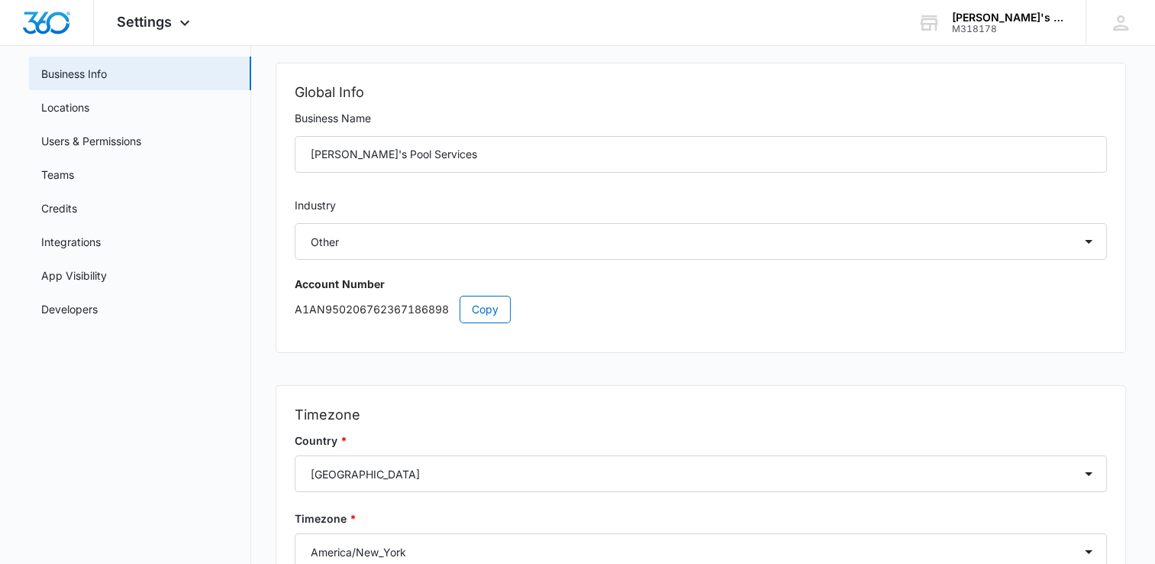
scroll to position [75, 0]
click at [473, 305] on span "Copy" at bounding box center [485, 307] width 27 height 17
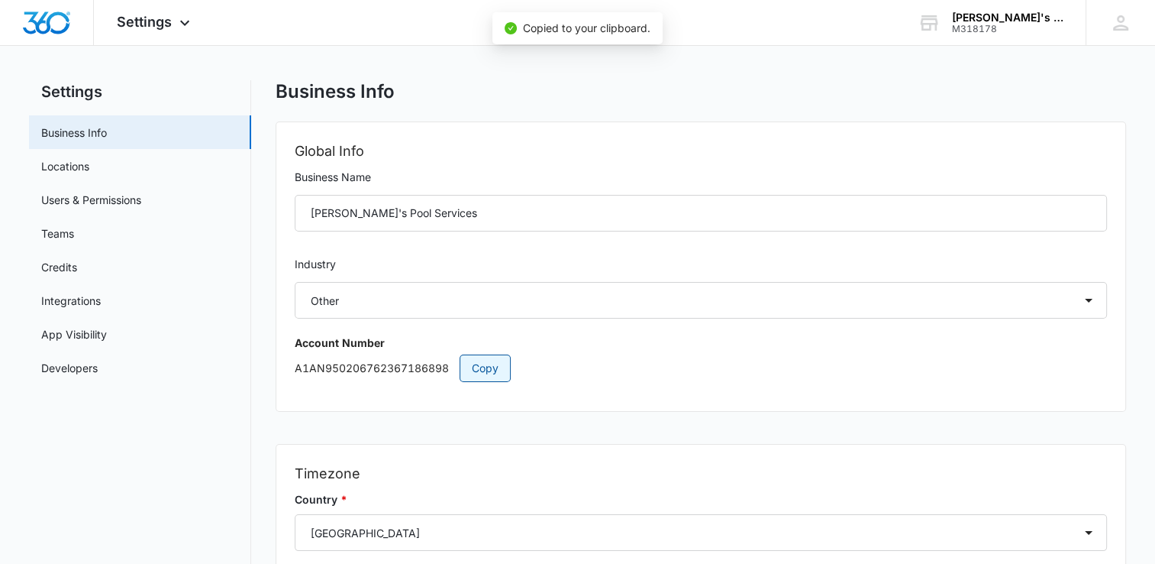
scroll to position [0, 0]
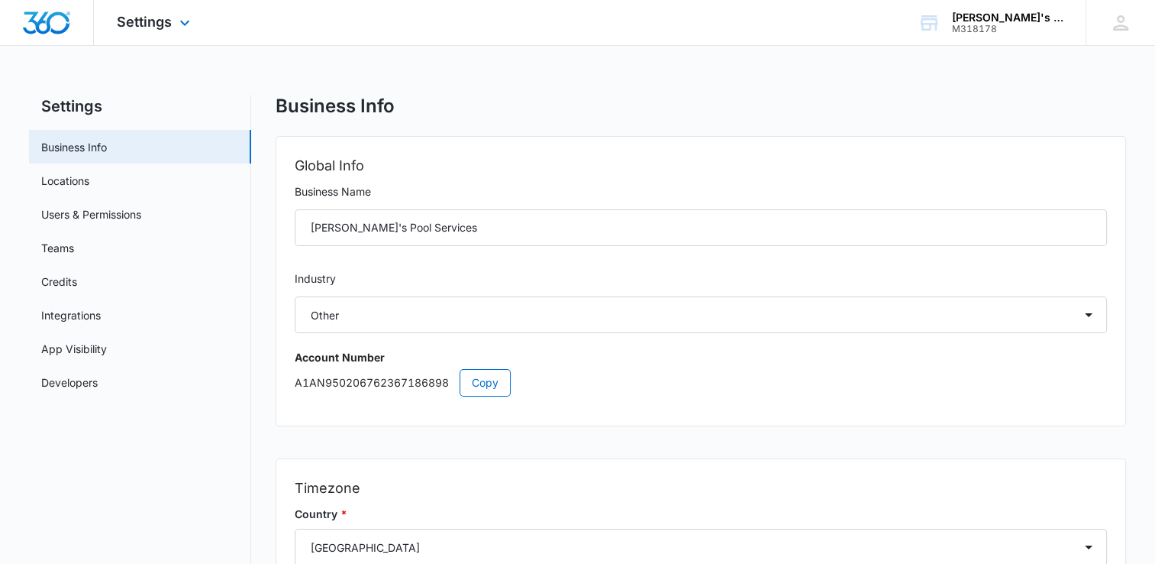
click at [182, 35] on div "Settings Apps Reputation Websites Forms CRM Email Social Payments POS Content A…" at bounding box center [155, 22] width 123 height 45
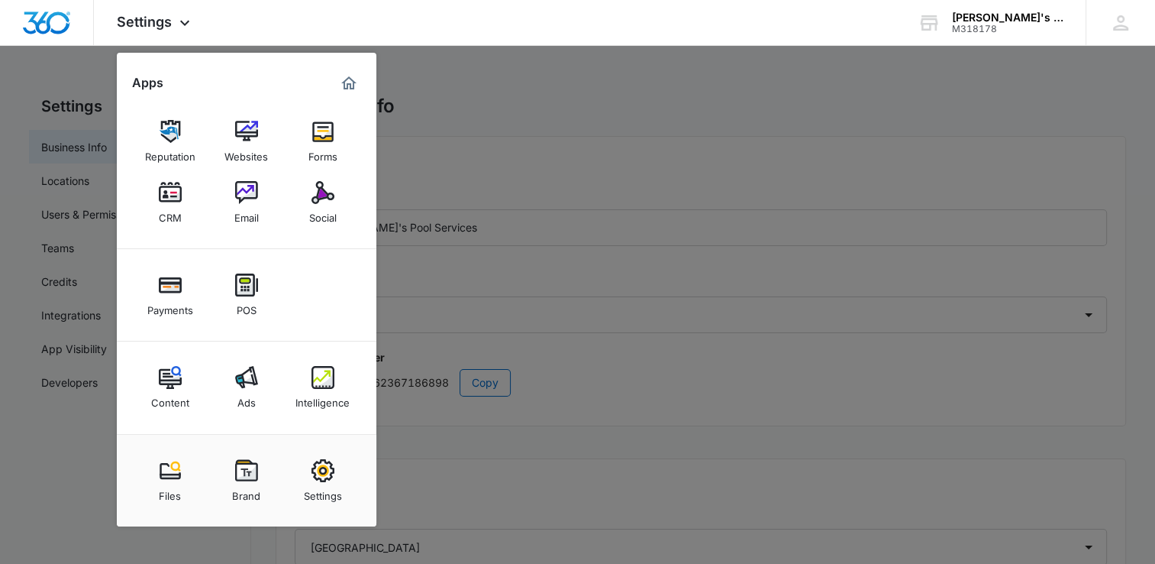
click at [954, 194] on div at bounding box center [577, 282] width 1155 height 564
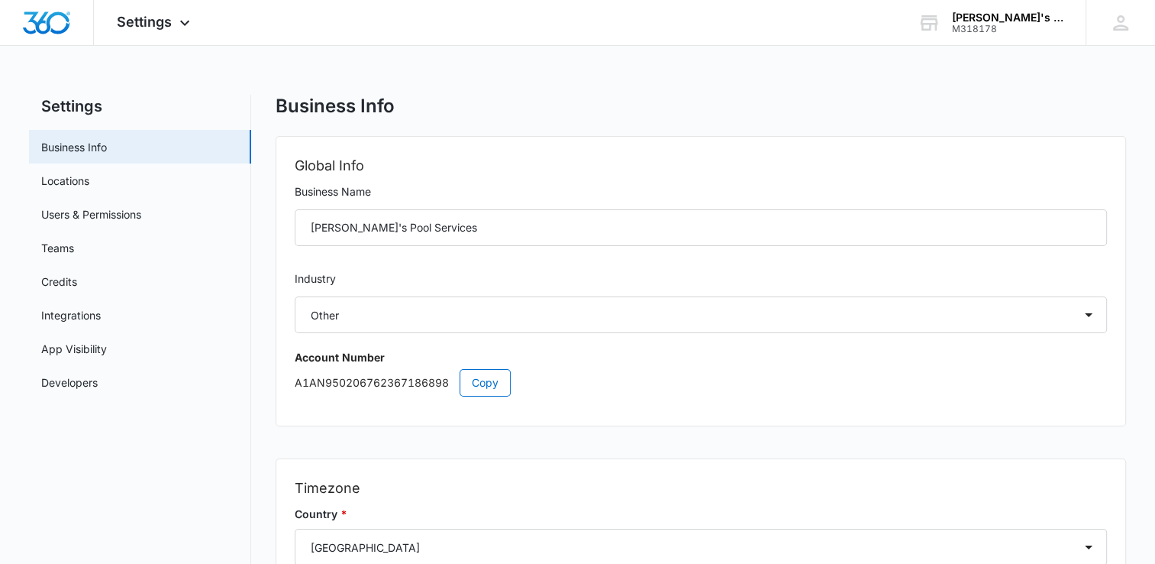
click at [1005, 92] on div "Settings Apps Reputation Websites Forms CRM Email Social Payments POS Content A…" at bounding box center [577, 395] width 1155 height 790
click at [984, 33] on div "M318178" at bounding box center [1007, 29] width 111 height 11
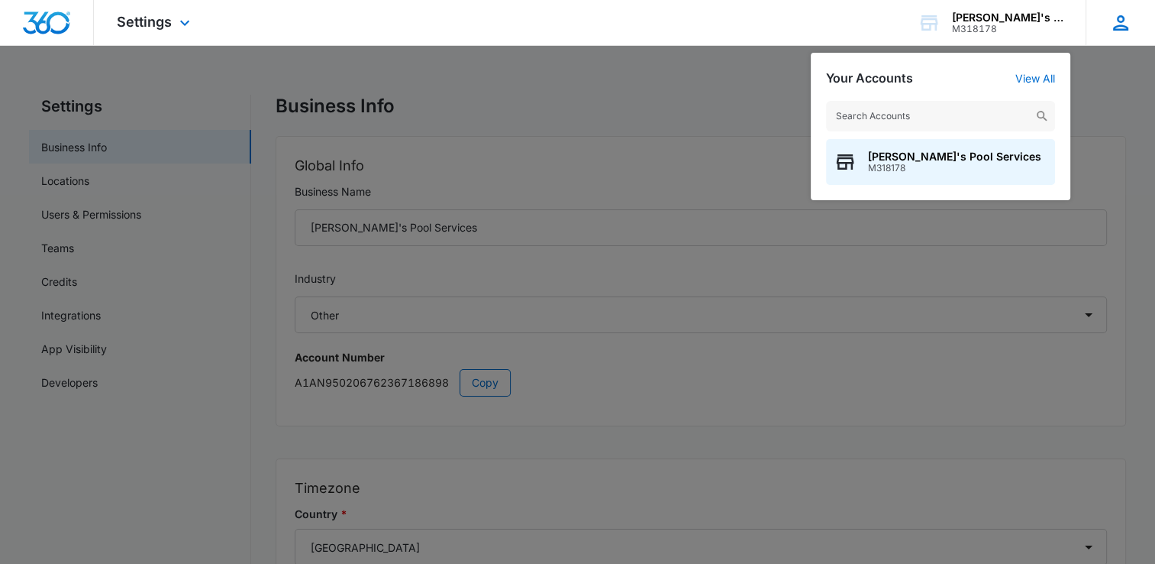
click at [1120, 30] on icon at bounding box center [1120, 22] width 15 height 15
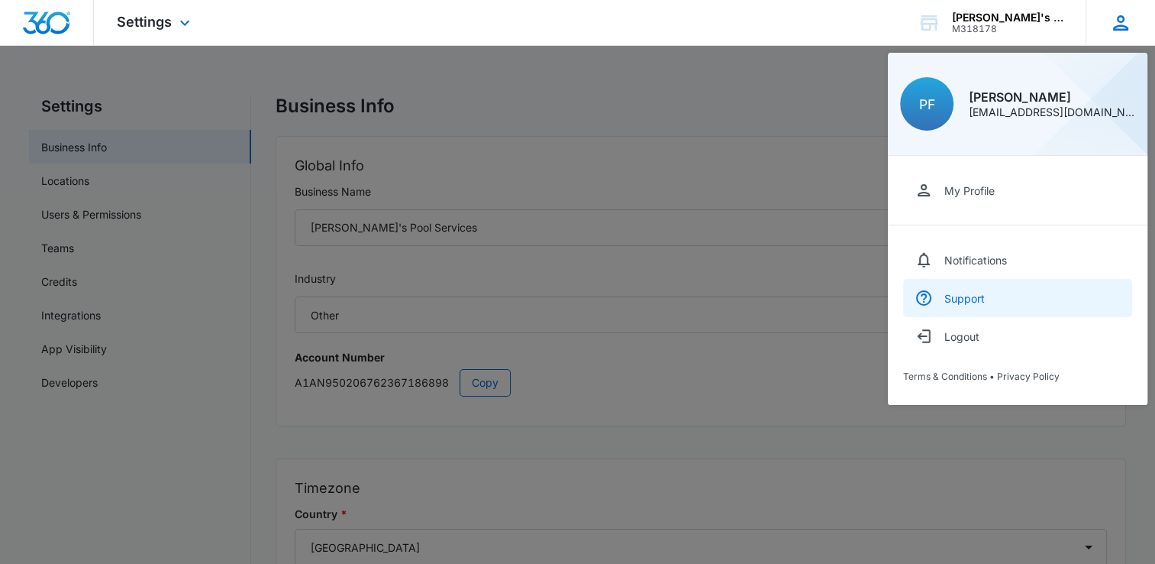
click at [967, 289] on link "Support" at bounding box center [1017, 298] width 229 height 38
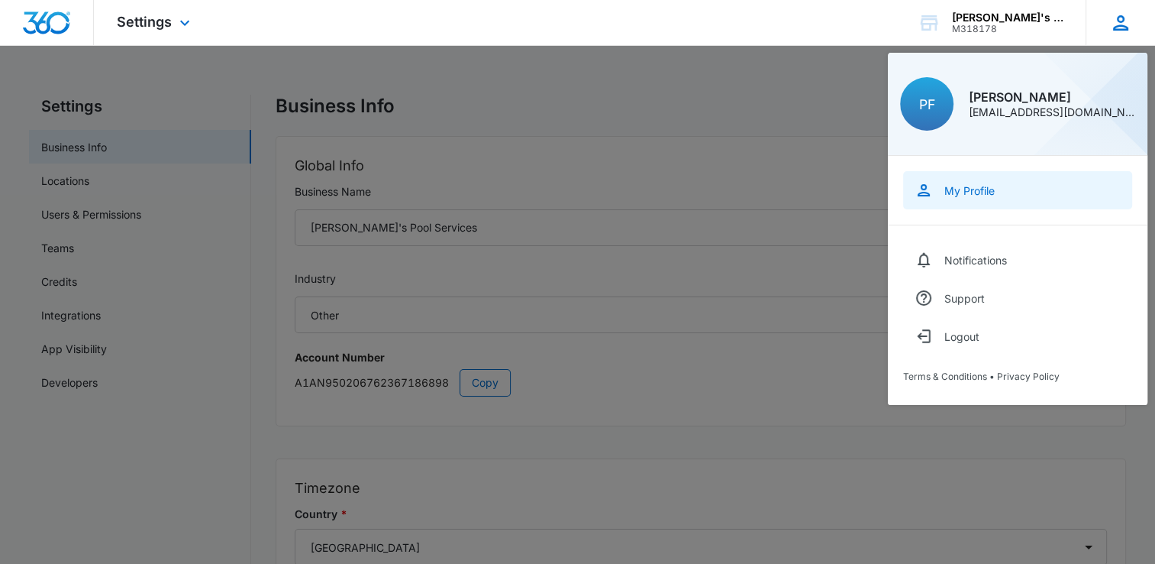
click at [951, 191] on div "My Profile" at bounding box center [970, 190] width 50 height 13
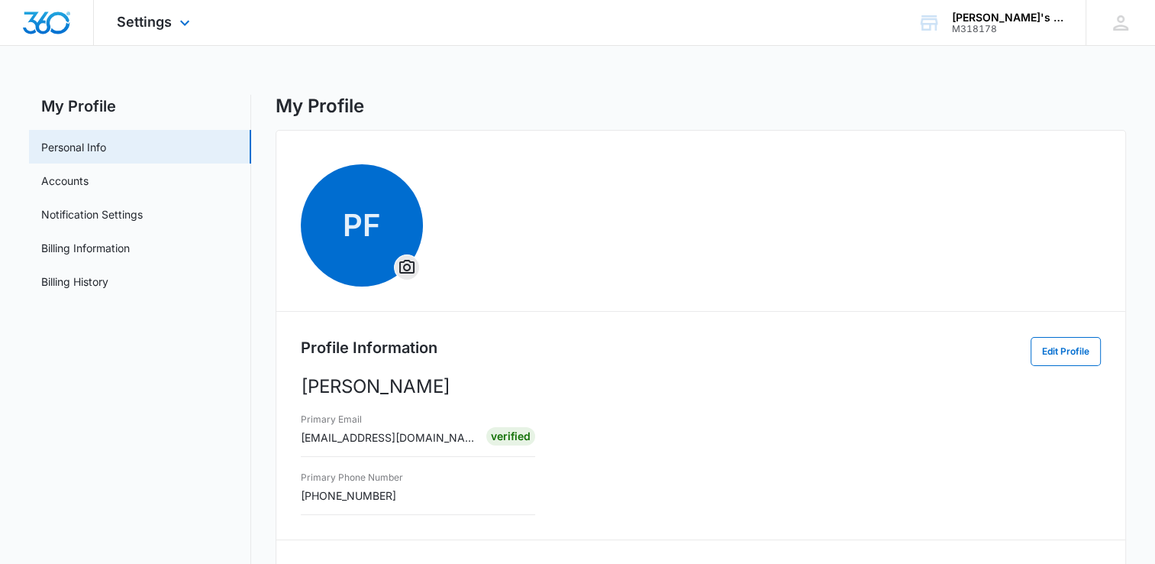
click at [49, 11] on img "Dashboard" at bounding box center [46, 22] width 49 height 23
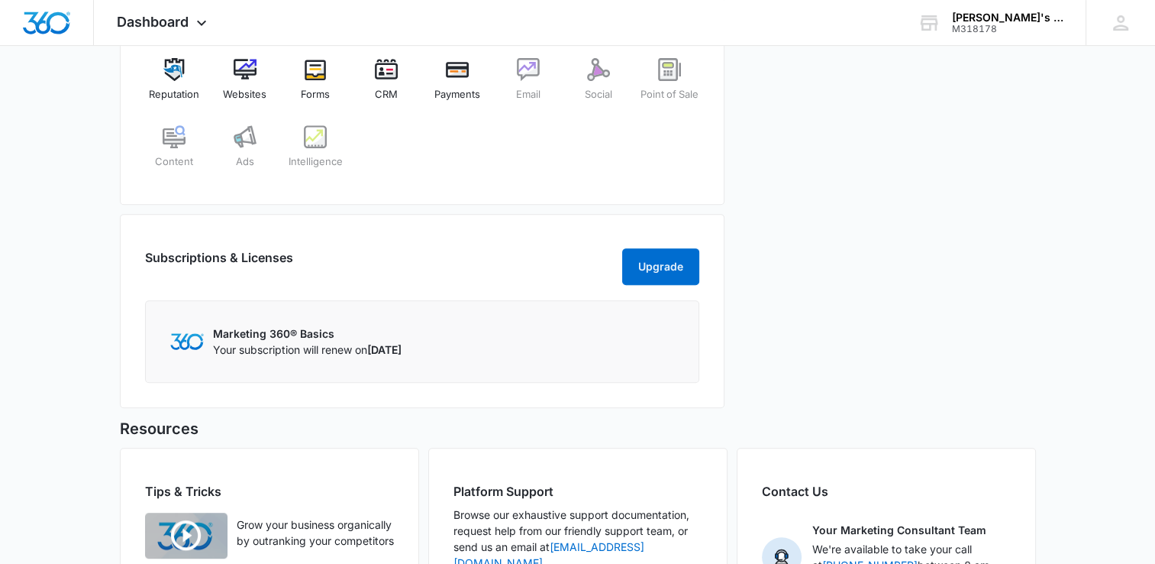
scroll to position [806, 0]
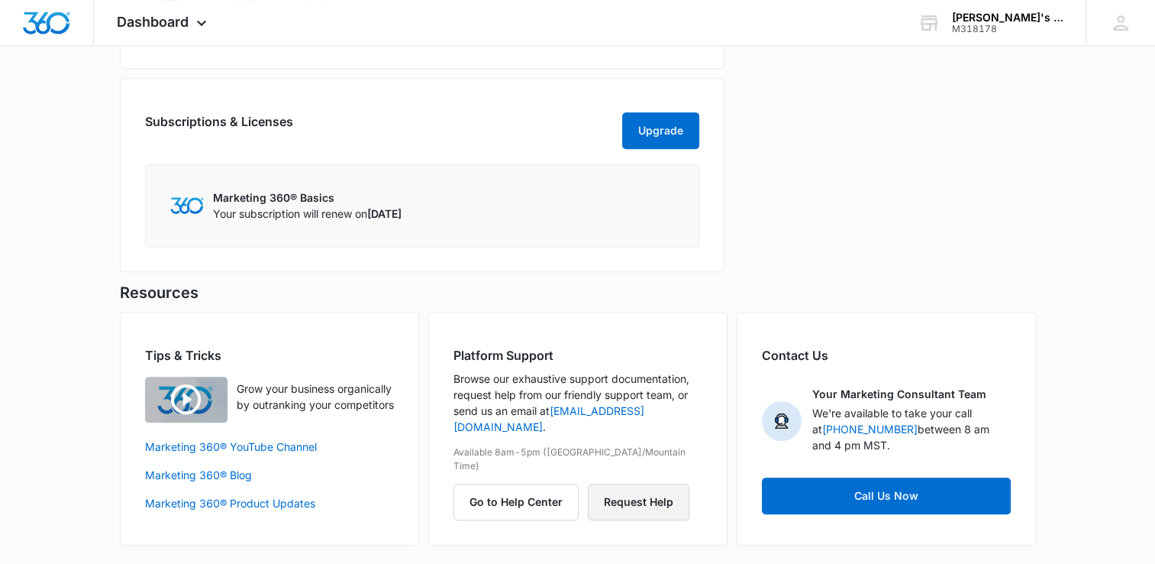
click at [638, 483] on button "Request Help" at bounding box center [639, 501] width 102 height 37
